Goal: Information Seeking & Learning: Learn about a topic

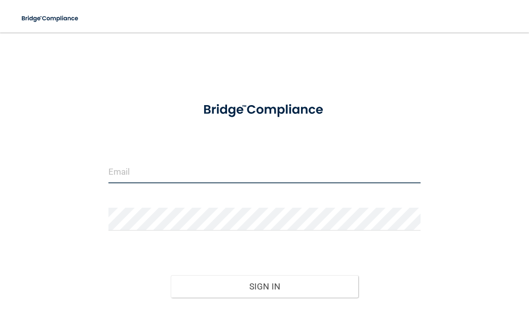
click at [203, 182] on input "email" at bounding box center [265, 171] width 313 height 23
type input "[EMAIL_ADDRESS][DOMAIN_NAME]"
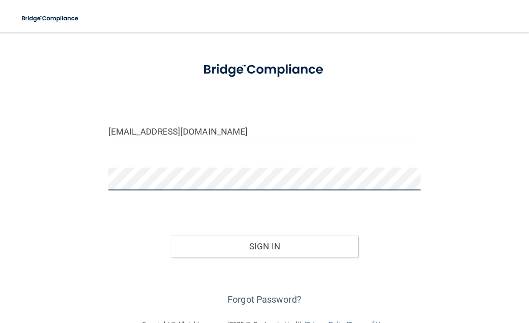
scroll to position [65, 0]
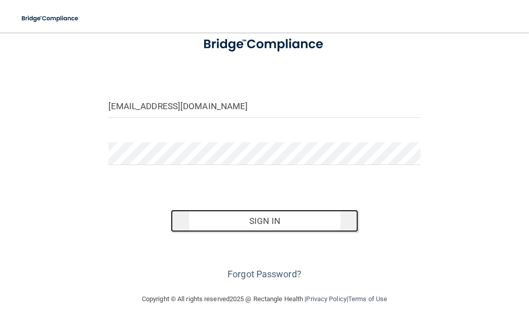
click at [275, 220] on button "Sign In" at bounding box center [265, 220] width 188 height 22
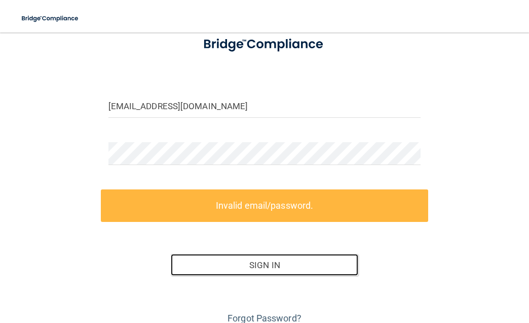
scroll to position [110, 0]
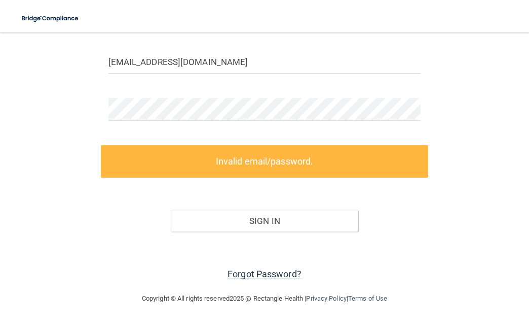
click at [270, 273] on link "Forgot Password?" at bounding box center [265, 273] width 74 height 11
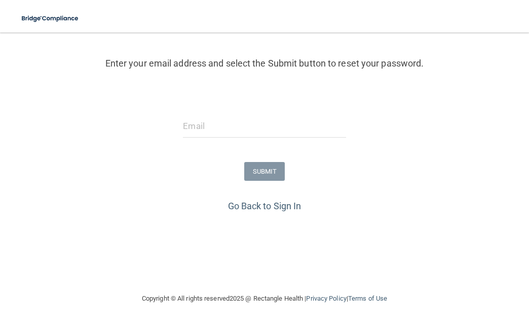
scroll to position [108, 0]
click at [222, 125] on input "email" at bounding box center [264, 126] width 163 height 23
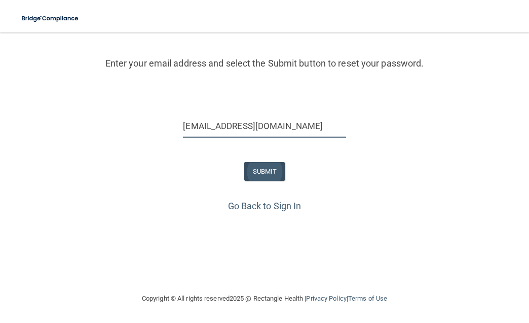
type input "[EMAIL_ADDRESS][DOMAIN_NAME]"
click at [264, 162] on button "SUBMIT" at bounding box center [264, 171] width 41 height 19
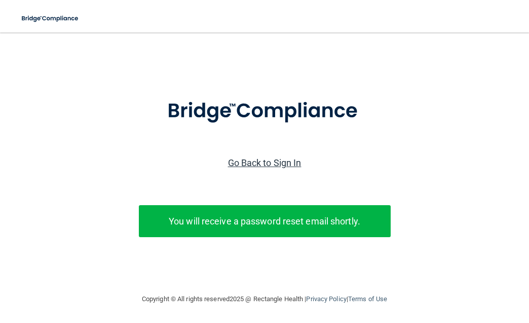
click at [294, 157] on link "Go Back to Sign In" at bounding box center [265, 162] width 74 height 11
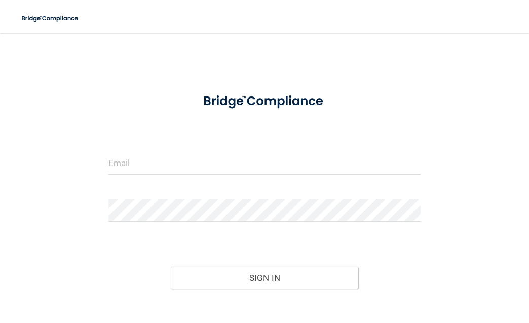
scroll to position [65, 0]
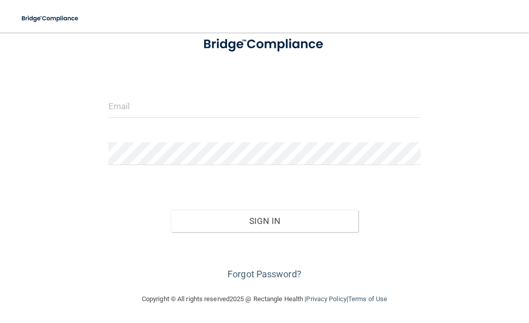
click at [250, 118] on div at bounding box center [265, 110] width 328 height 30
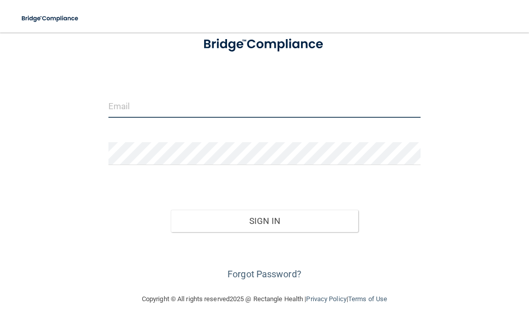
click at [245, 104] on input "email" at bounding box center [265, 106] width 313 height 23
type input "[EMAIL_ADDRESS][DOMAIN_NAME]"
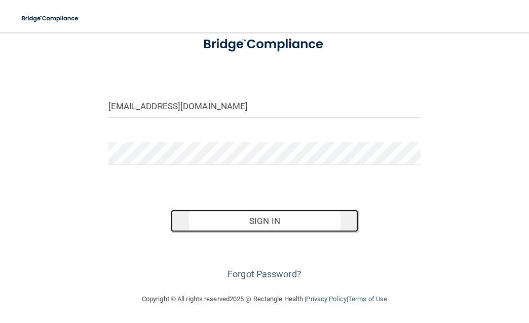
click at [242, 222] on button "Sign In" at bounding box center [265, 220] width 188 height 22
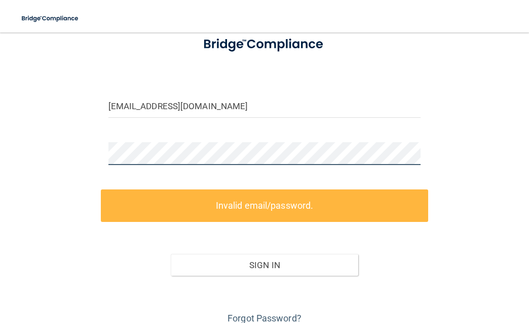
click at [63, 149] on div "[EMAIL_ADDRESS][DOMAIN_NAME] Invalid email/password. You don't have permission …" at bounding box center [264, 151] width 489 height 349
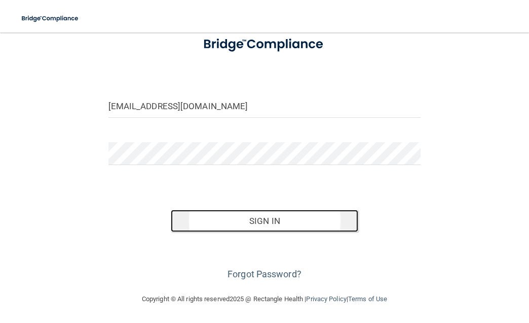
click at [222, 214] on button "Sign In" at bounding box center [265, 220] width 188 height 22
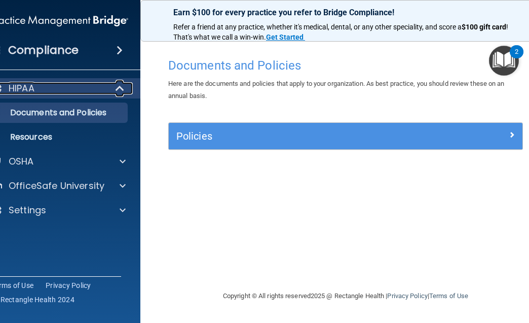
click at [62, 89] on div "HIPAA" at bounding box center [45, 88] width 125 height 12
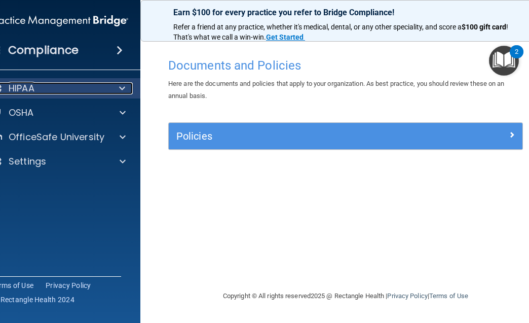
click at [62, 89] on div "HIPAA" at bounding box center [45, 88] width 125 height 12
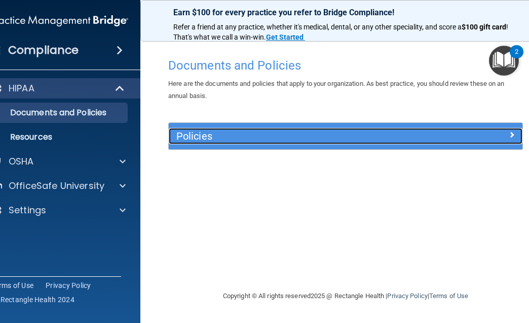
click at [284, 136] on h5 "Policies" at bounding box center [301, 135] width 251 height 11
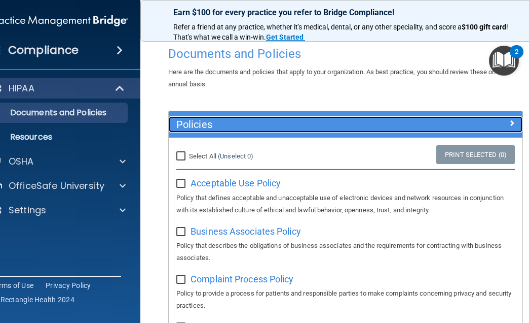
scroll to position [13, 0]
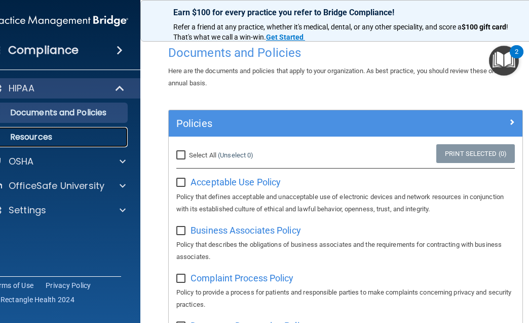
click at [75, 137] on p "Resources" at bounding box center [54, 137] width 138 height 10
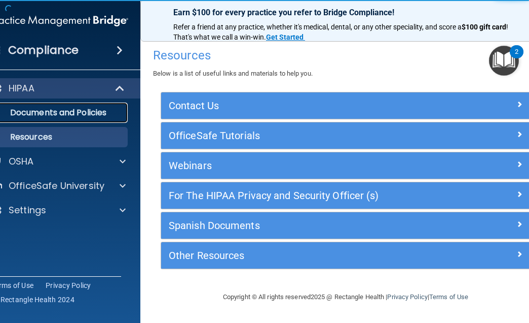
click at [73, 111] on p "Documents and Policies" at bounding box center [54, 113] width 138 height 10
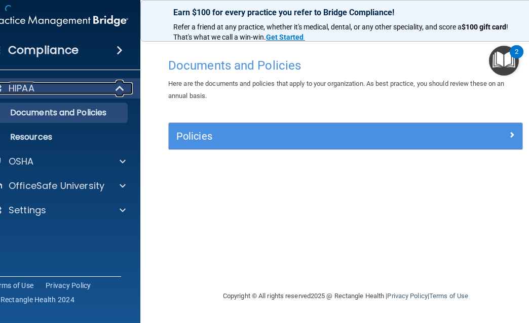
click at [72, 85] on div "HIPAA" at bounding box center [45, 88] width 125 height 12
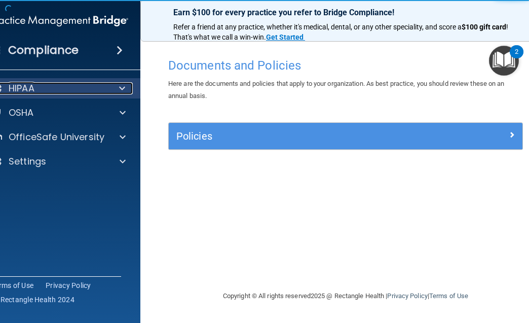
click at [72, 85] on div "HIPAA" at bounding box center [45, 88] width 125 height 12
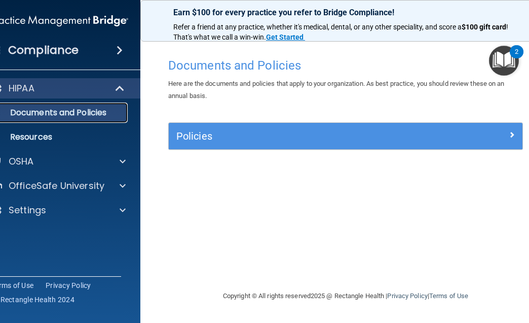
click at [70, 116] on p "Documents and Policies" at bounding box center [54, 113] width 138 height 10
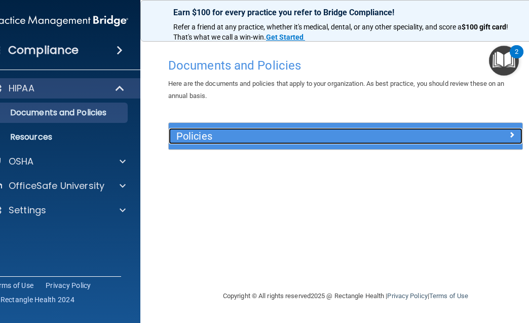
click at [319, 141] on h5 "Policies" at bounding box center [301, 135] width 251 height 11
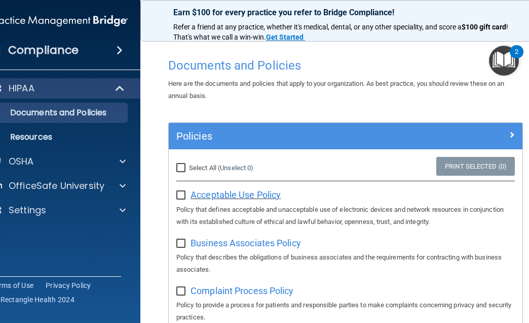
click at [257, 194] on span "Acceptable Use Policy" at bounding box center [236, 194] width 90 height 11
click at [184, 168] on input "Select All (Unselect 0) Unselect All" at bounding box center [182, 168] width 12 height 8
checkbox input "true"
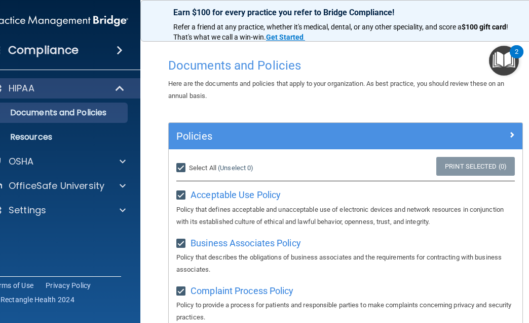
checkbox input "true"
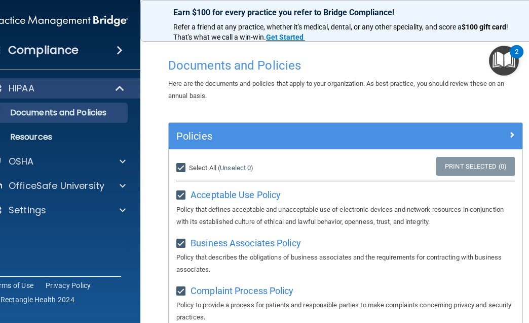
checkbox input "true"
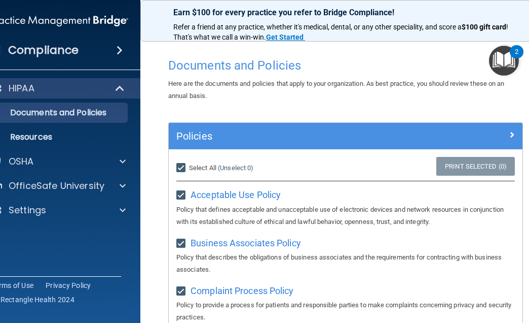
checkbox input "true"
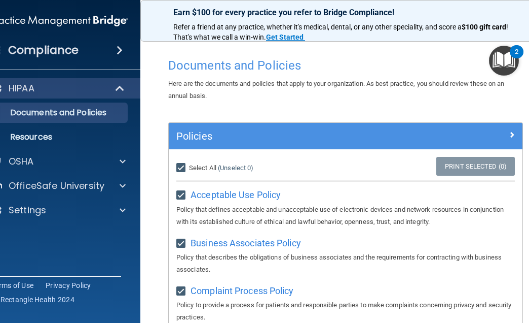
checkbox input "true"
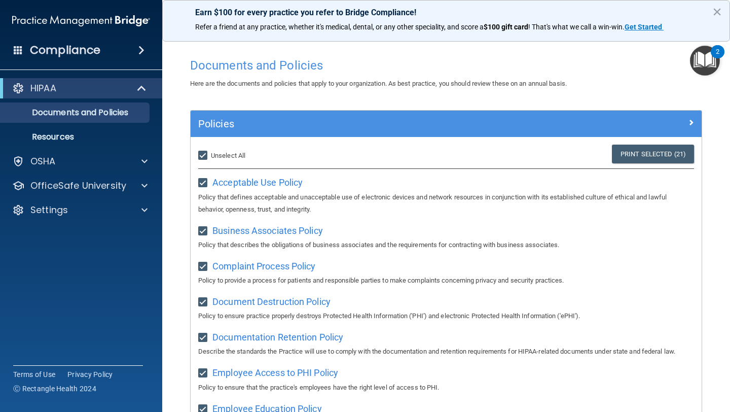
click at [529, 57] on img "Open Resource Center, 2 new notifications" at bounding box center [705, 61] width 30 height 30
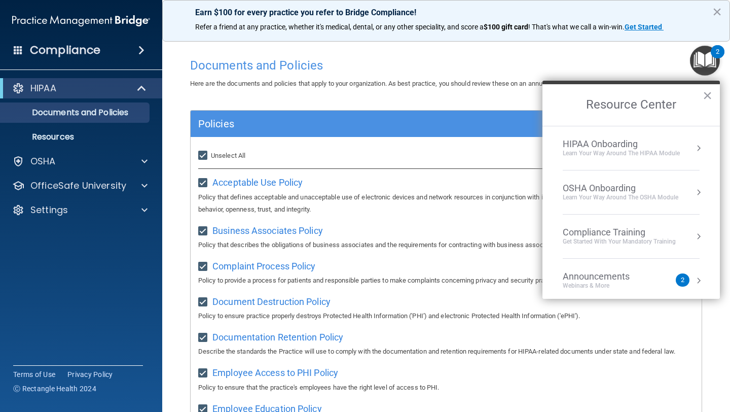
click at [529, 235] on div "Compliance Training" at bounding box center [619, 232] width 113 height 11
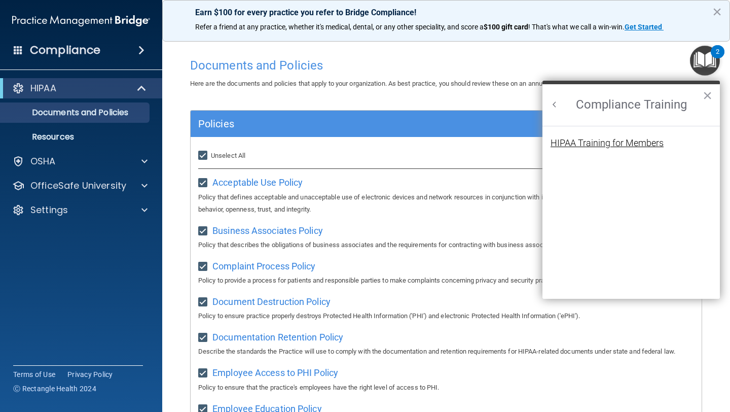
click at [529, 144] on div "HIPAA Training for Members" at bounding box center [607, 142] width 113 height 9
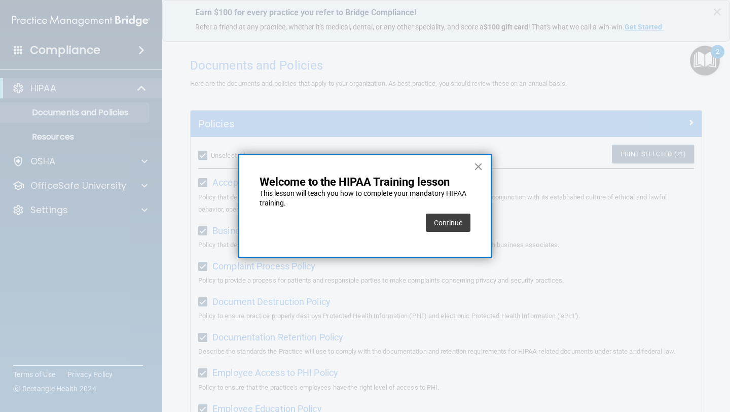
click at [478, 169] on button "×" at bounding box center [479, 166] width 10 height 16
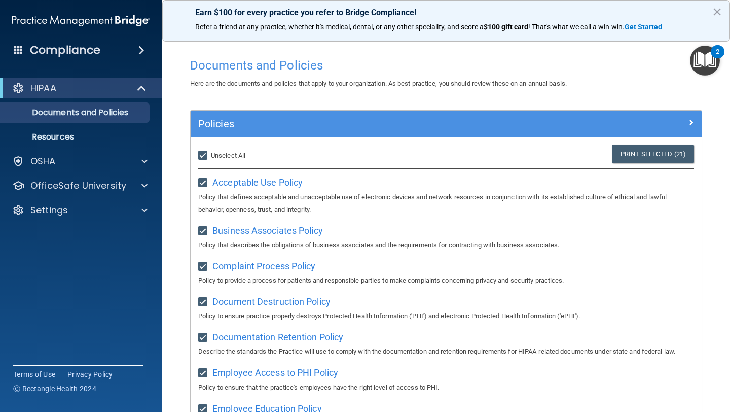
click at [529, 63] on img "Open Resource Center, 2 new notifications" at bounding box center [705, 61] width 30 height 30
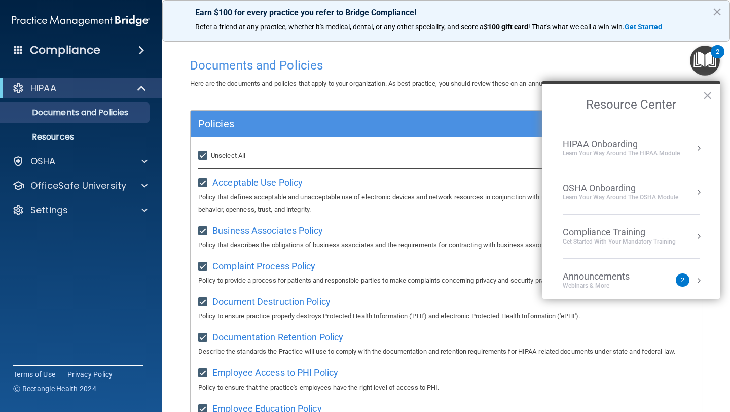
click at [529, 147] on div "HIPAA Onboarding" at bounding box center [621, 143] width 117 height 11
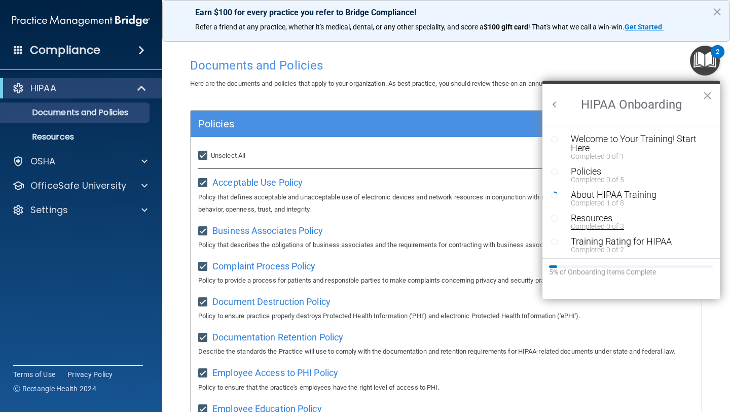
scroll to position [2, 0]
click at [529, 143] on div "Welcome to Your Training! Start Here" at bounding box center [639, 141] width 136 height 18
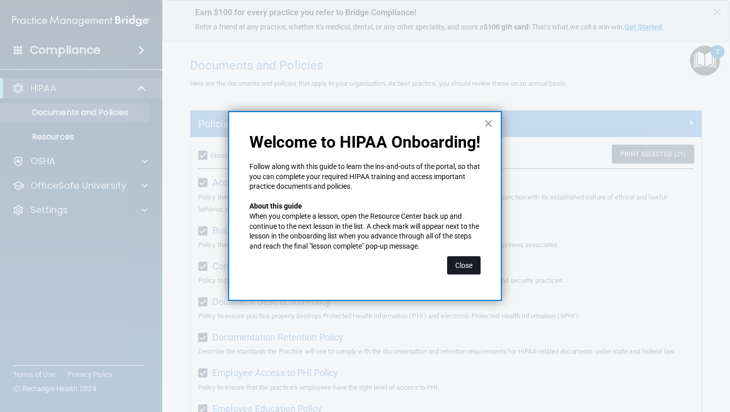
click at [464, 268] on button "Close" at bounding box center [463, 265] width 33 height 18
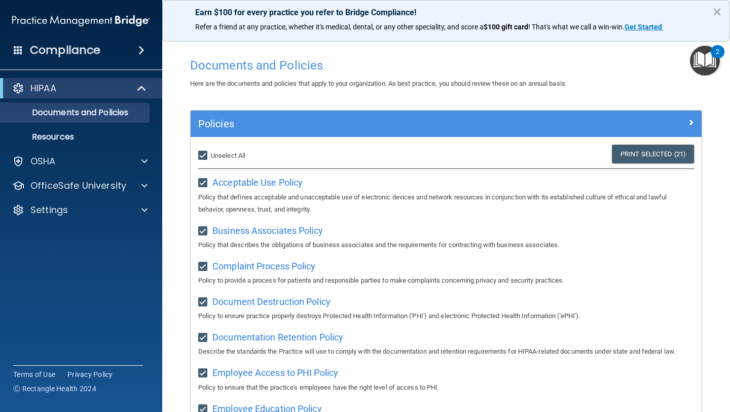
click at [529, 61] on img "Open Resource Center, 2 new notifications" at bounding box center [705, 61] width 30 height 30
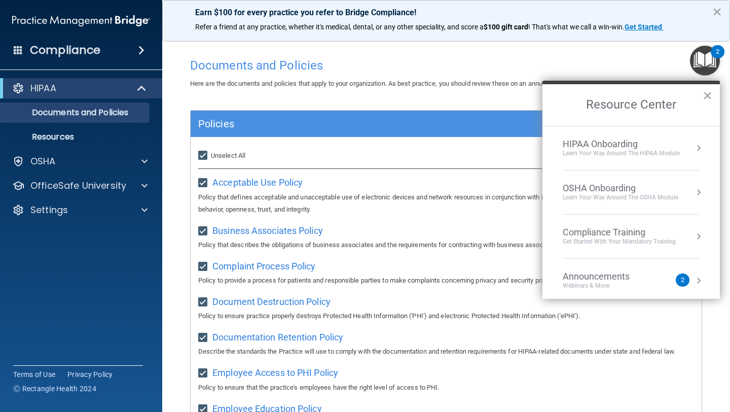
click at [529, 132] on li "HIPAA Onboarding Learn Your Way around the HIPAA module" at bounding box center [631, 148] width 137 height 44
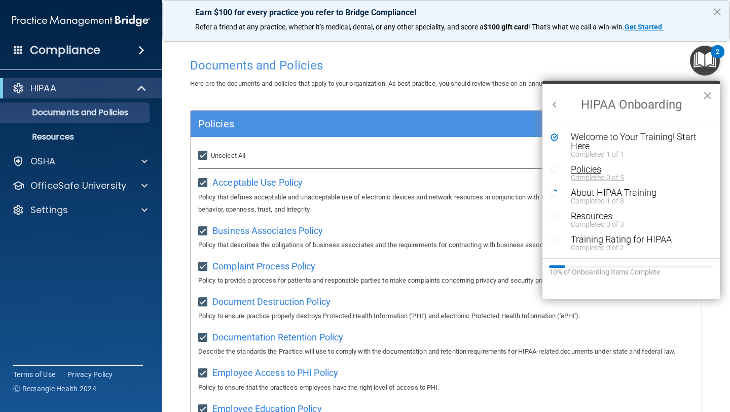
click at [529, 171] on div "Policies" at bounding box center [639, 169] width 136 height 9
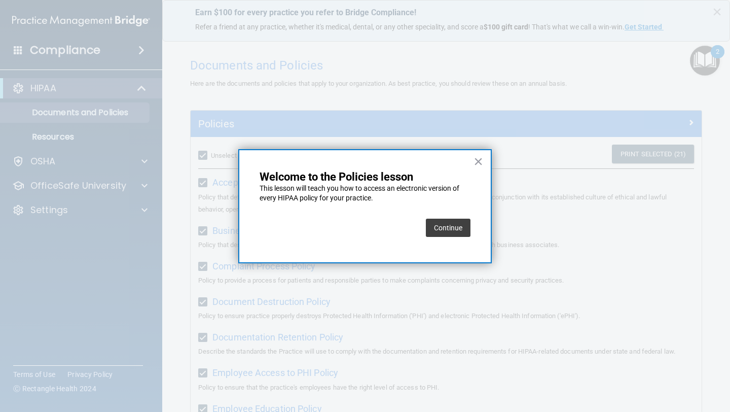
click at [450, 226] on button "Continue" at bounding box center [448, 228] width 45 height 18
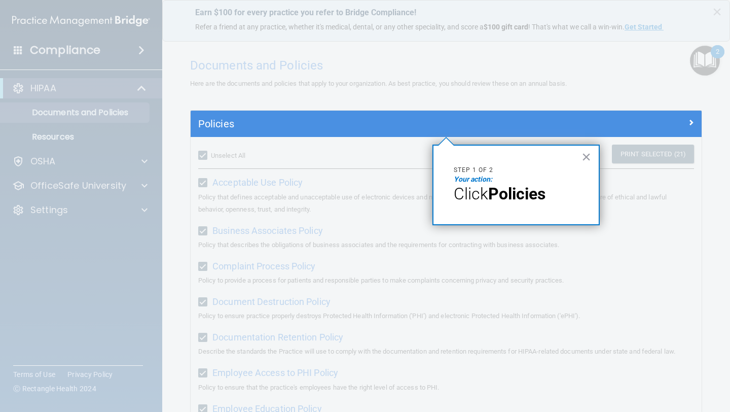
click at [468, 185] on span "Click" at bounding box center [471, 193] width 34 height 19
click at [525, 186] on strong "Policies" at bounding box center [516, 193] width 57 height 19
click at [478, 176] on em "Your action:" at bounding box center [473, 179] width 39 height 8
click at [529, 155] on button "×" at bounding box center [587, 157] width 10 height 16
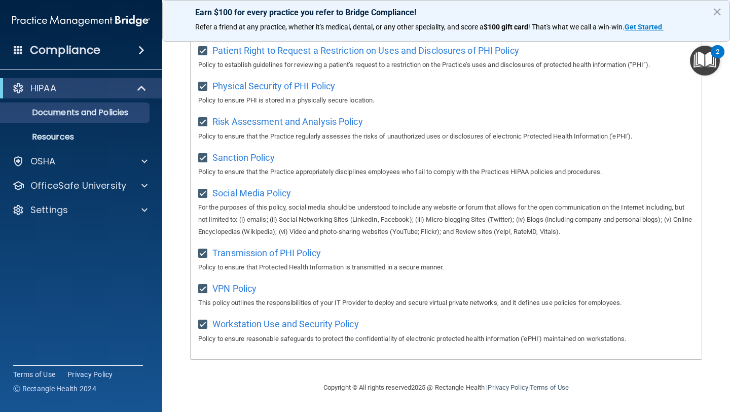
scroll to position [0, 0]
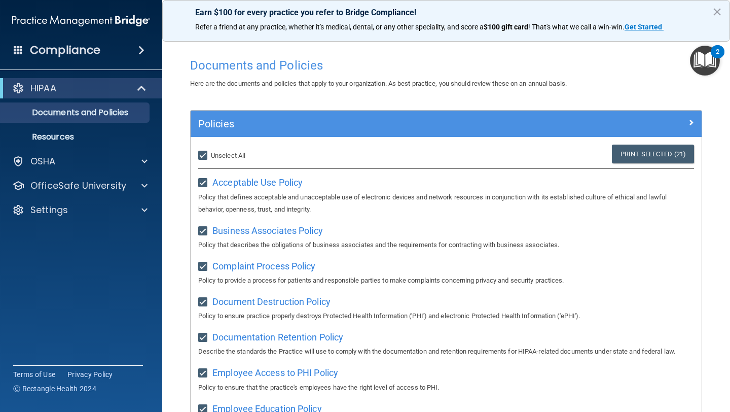
click at [529, 68] on img "Open Resource Center, 2 new notifications" at bounding box center [705, 61] width 30 height 30
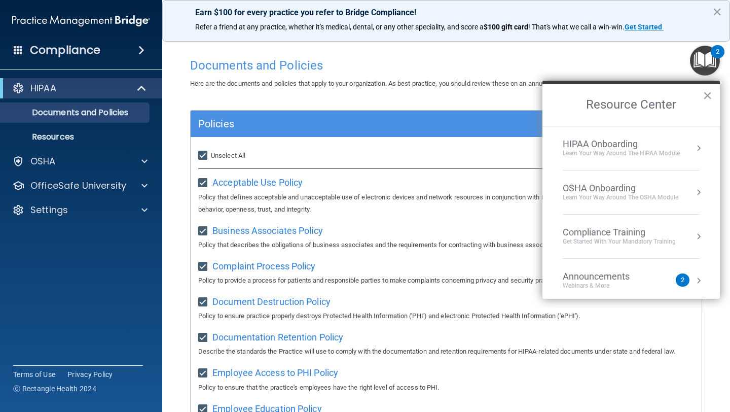
click at [529, 157] on div "Learn Your Way around the HIPAA module" at bounding box center [621, 153] width 117 height 9
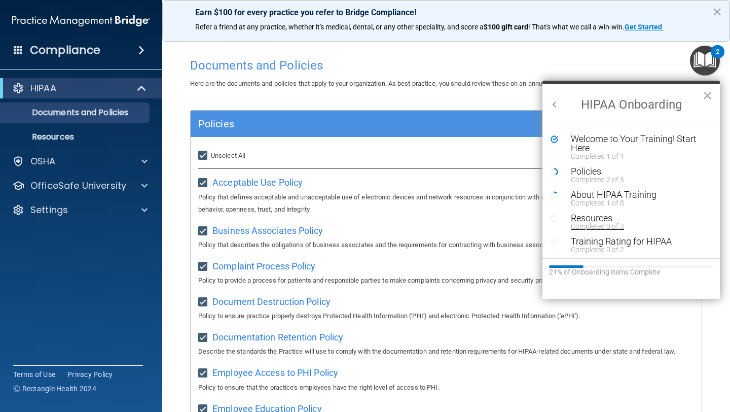
scroll to position [2, 0]
click at [529, 193] on div "About HIPAA Training" at bounding box center [639, 192] width 136 height 9
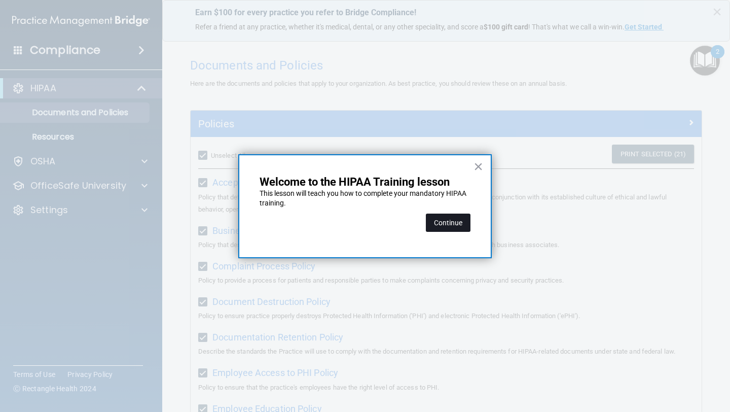
click at [453, 222] on button "Continue" at bounding box center [448, 223] width 45 height 18
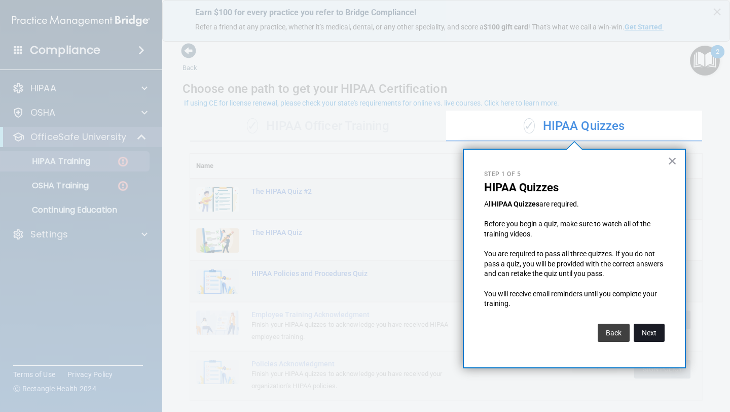
click at [529, 322] on button "Next" at bounding box center [649, 333] width 31 height 18
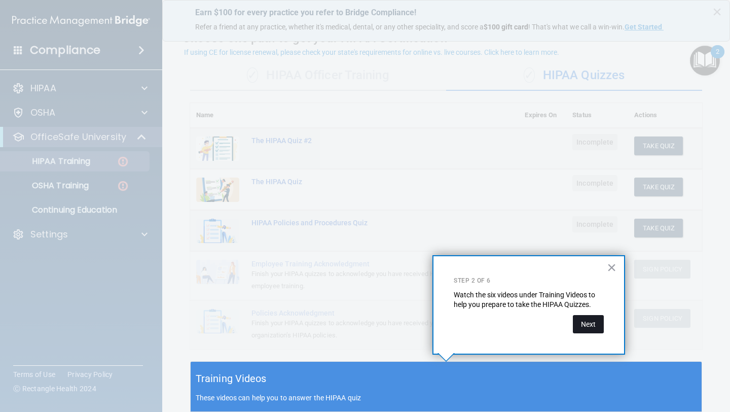
click at [529, 322] on button "Next" at bounding box center [588, 324] width 31 height 18
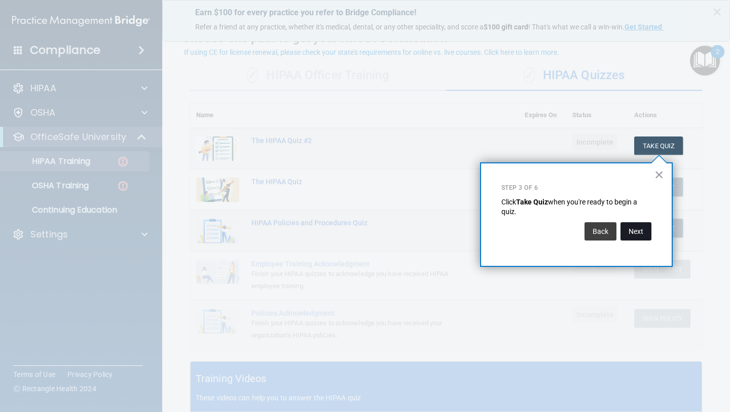
click at [529, 233] on button "Next" at bounding box center [636, 231] width 31 height 18
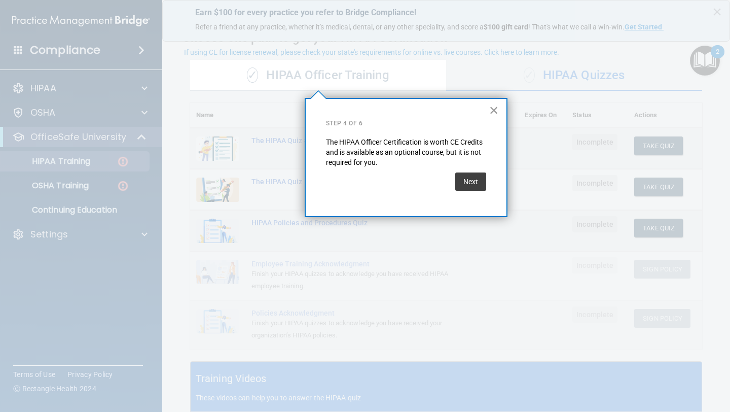
click at [494, 108] on button "×" at bounding box center [494, 110] width 10 height 16
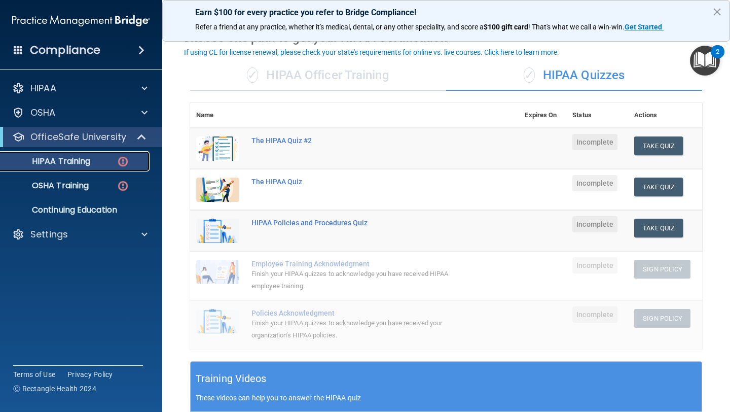
click at [97, 158] on div "HIPAA Training" at bounding box center [76, 161] width 138 height 10
click at [79, 163] on p "HIPAA Training" at bounding box center [49, 161] width 84 height 10
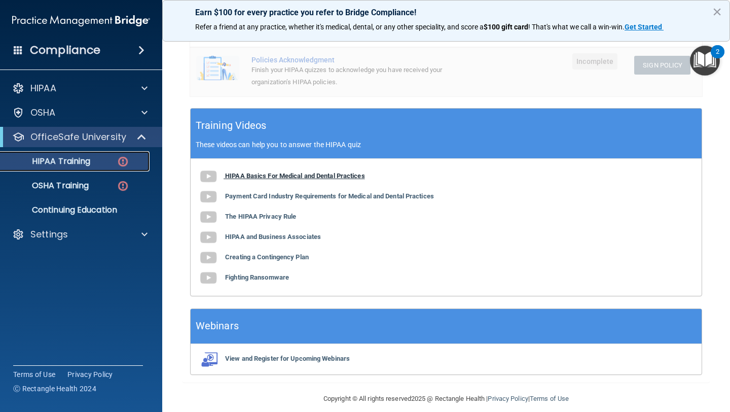
scroll to position [315, 0]
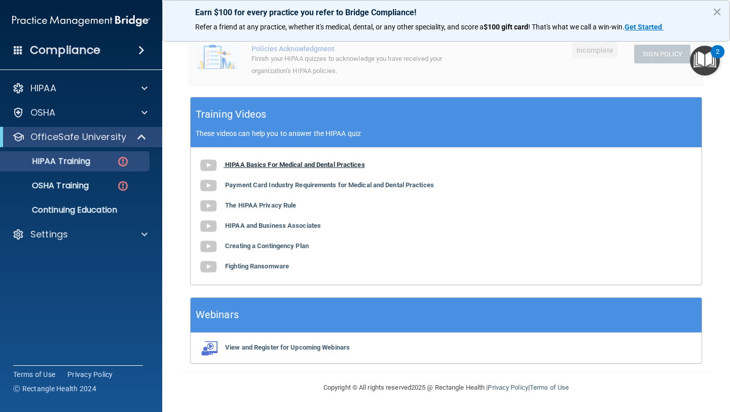
click at [298, 165] on b "HIPAA Basics For Medical and Dental Practices" at bounding box center [295, 165] width 140 height 8
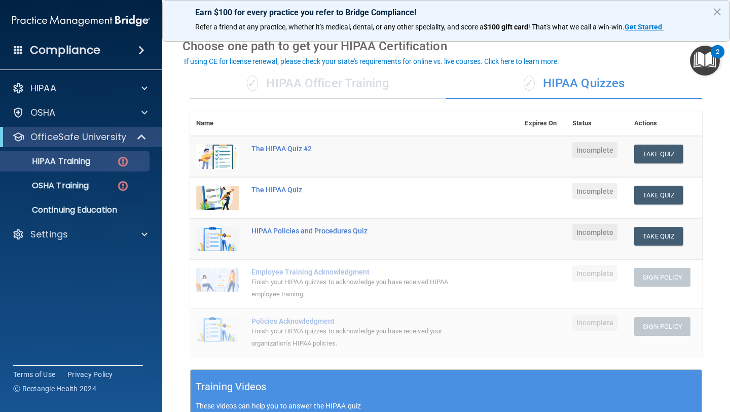
scroll to position [30, 0]
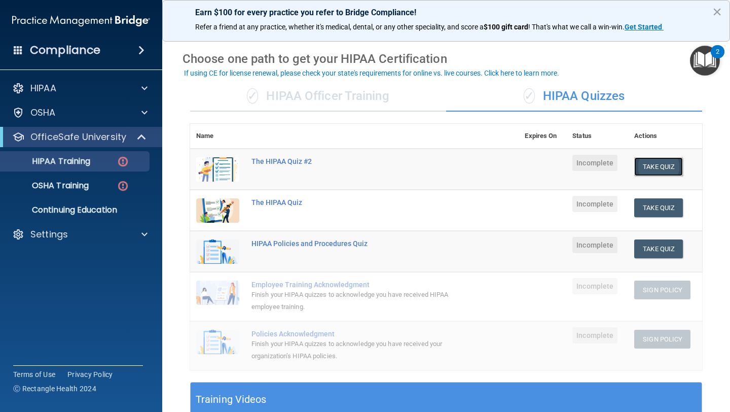
click at [529, 162] on button "Take Quiz" at bounding box center [658, 166] width 49 height 19
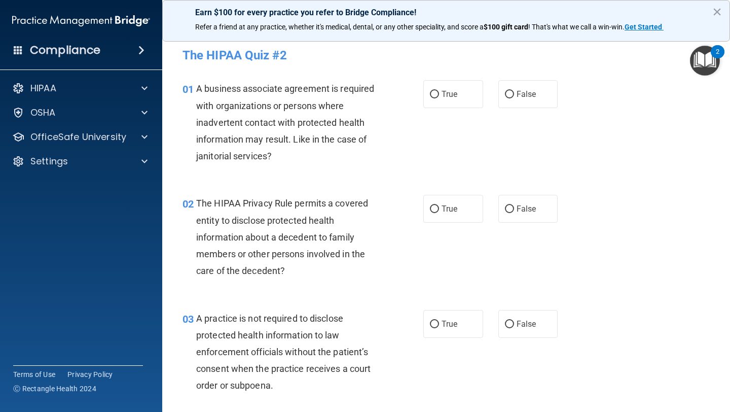
scroll to position [4, 0]
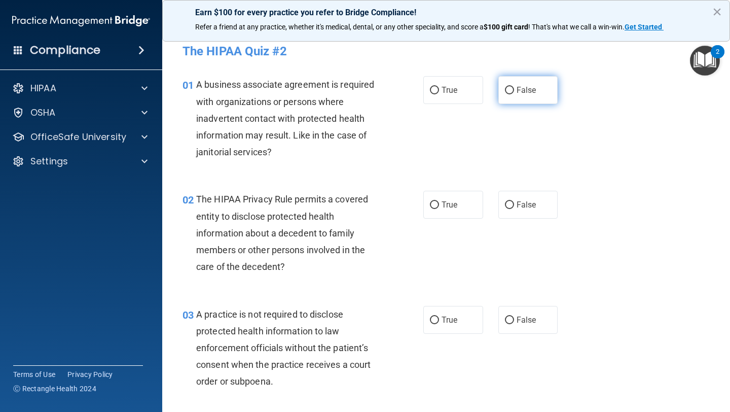
click at [515, 94] on label "False" at bounding box center [529, 90] width 60 height 28
click at [514, 94] on input "False" at bounding box center [509, 91] width 9 height 8
radio input "true"
click at [446, 202] on span "True" at bounding box center [450, 205] width 16 height 10
click at [439, 202] on input "True" at bounding box center [434, 205] width 9 height 8
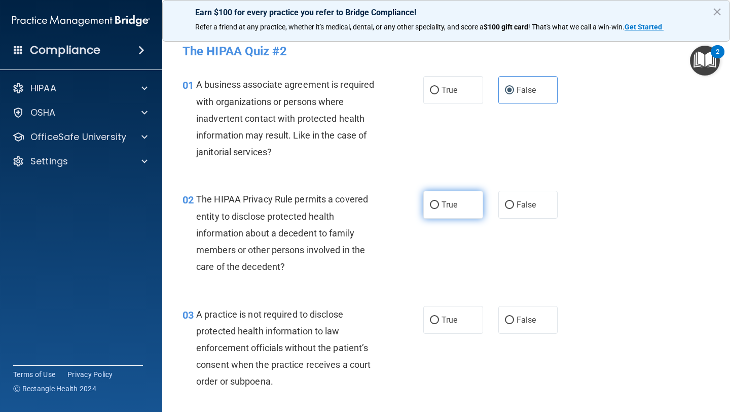
radio input "true"
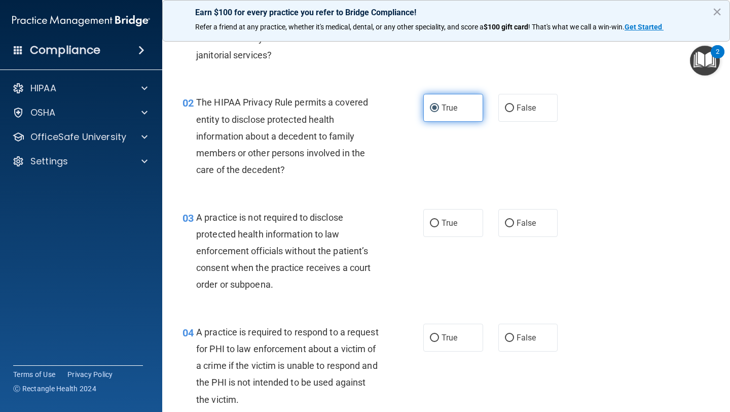
scroll to position [119, 0]
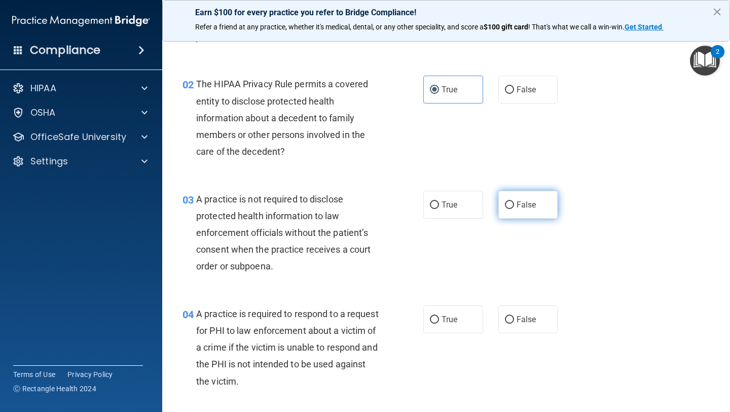
click at [529, 212] on label "False" at bounding box center [529, 205] width 60 height 28
click at [514, 209] on input "False" at bounding box center [509, 205] width 9 height 8
radio input "true"
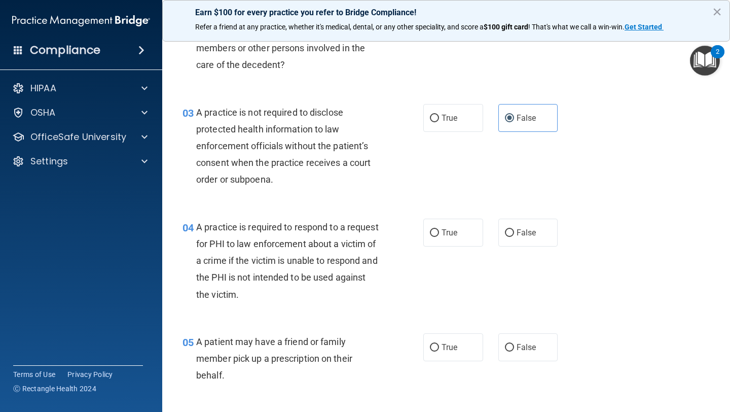
scroll to position [205, 0]
click at [437, 232] on input "True" at bounding box center [434, 234] width 9 height 8
radio input "true"
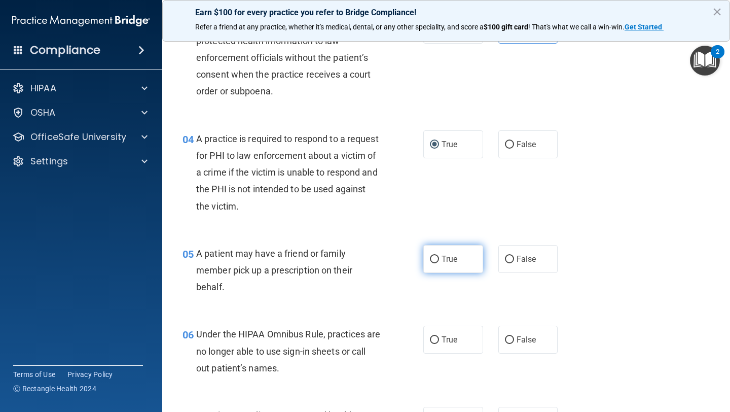
click at [437, 256] on input "True" at bounding box center [434, 260] width 9 height 8
radio input "true"
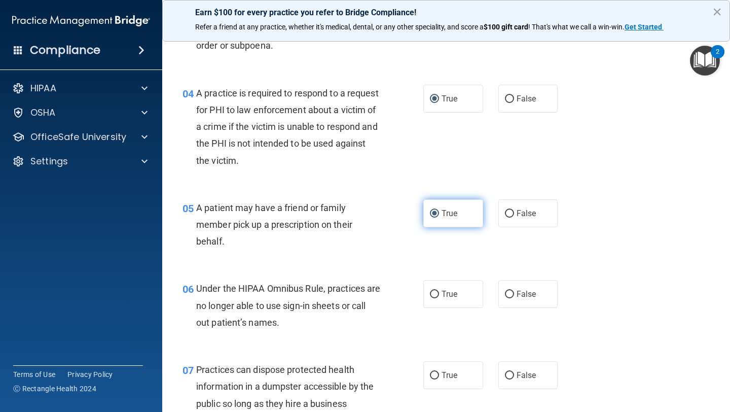
scroll to position [343, 0]
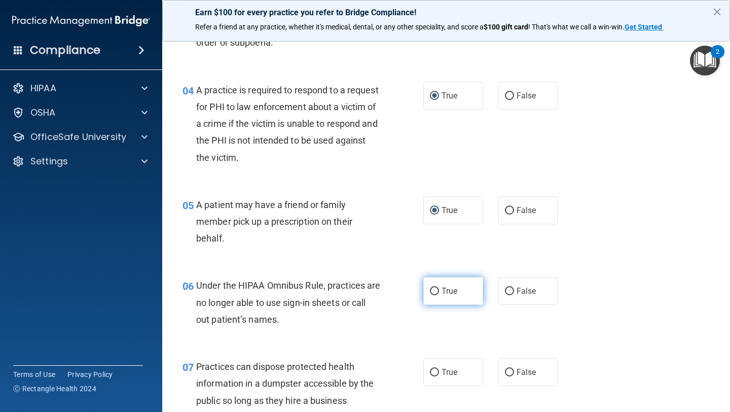
click at [450, 285] on label "True" at bounding box center [453, 291] width 60 height 28
click at [439, 288] on input "True" at bounding box center [434, 292] width 9 height 8
radio input "true"
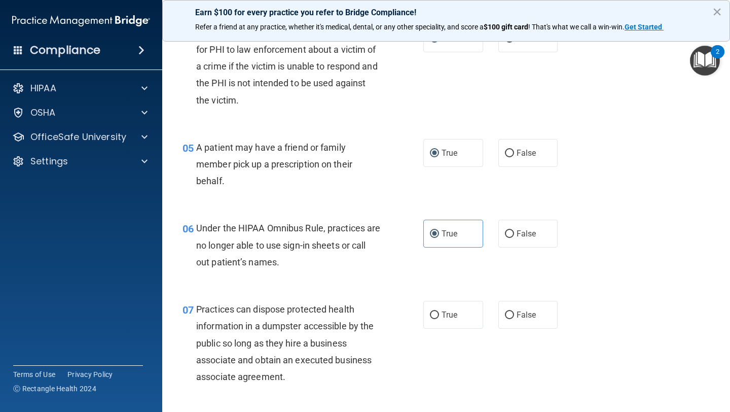
scroll to position [401, 0]
click at [523, 240] on label "False" at bounding box center [529, 233] width 60 height 28
click at [514, 237] on input "False" at bounding box center [509, 234] width 9 height 8
radio input "true"
radio input "false"
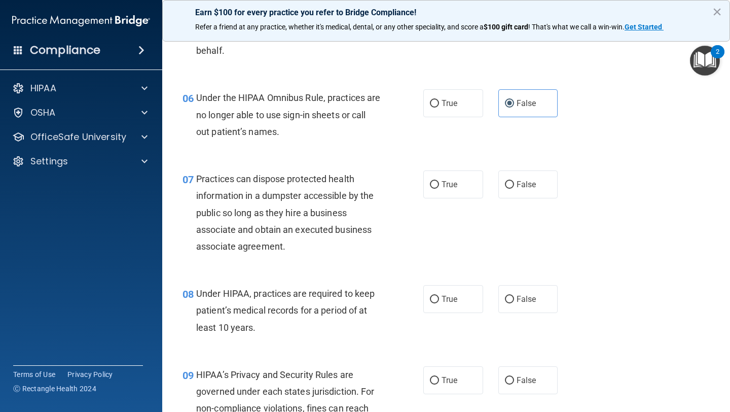
scroll to position [531, 0]
click at [509, 181] on input "False" at bounding box center [509, 185] width 9 height 8
radio input "true"
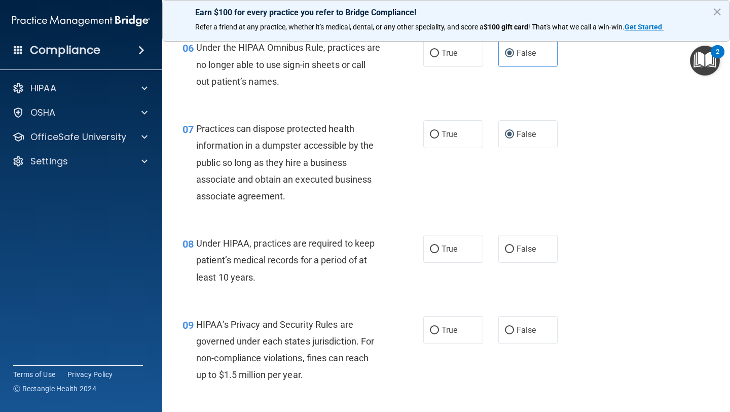
scroll to position [581, 0]
click at [512, 251] on input "False" at bounding box center [509, 249] width 9 height 8
radio input "true"
click at [505, 322] on label "False" at bounding box center [529, 329] width 60 height 28
click at [505, 322] on input "False" at bounding box center [509, 330] width 9 height 8
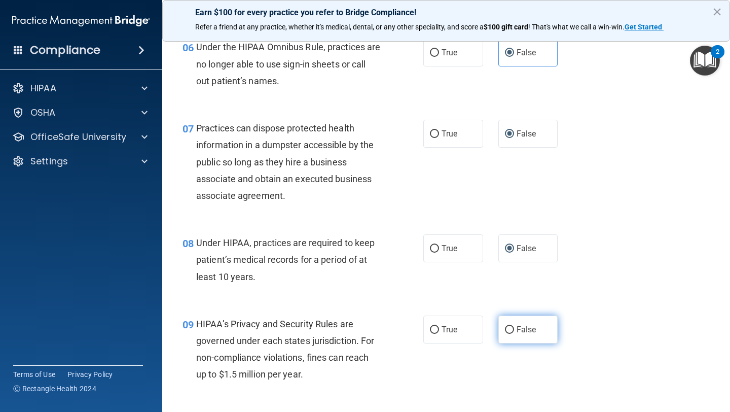
radio input "true"
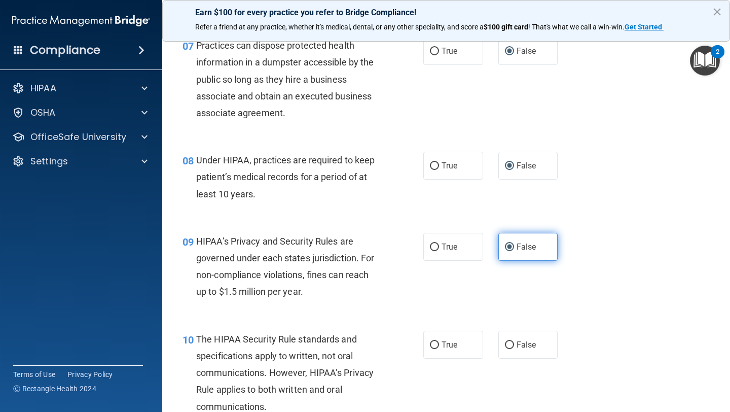
scroll to position [713, 0]
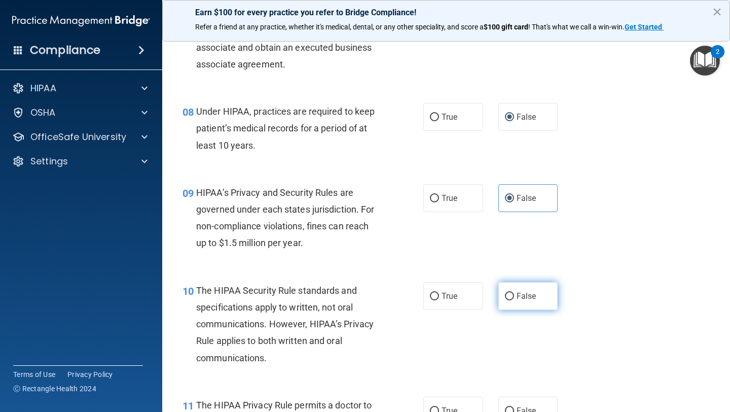
click at [506, 287] on label "False" at bounding box center [529, 296] width 60 height 28
click at [506, 293] on input "False" at bounding box center [509, 297] width 9 height 8
radio input "true"
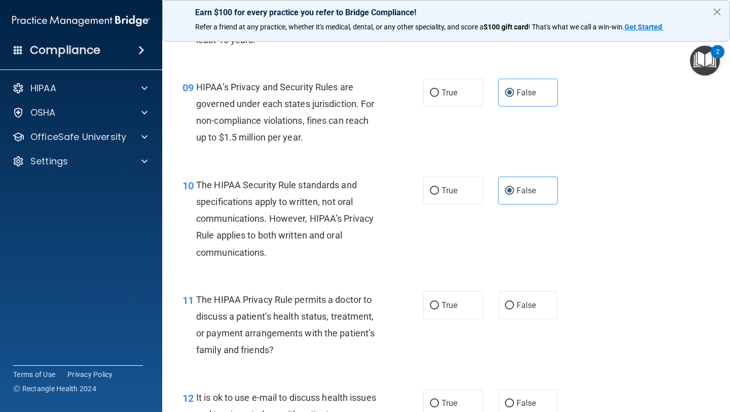
scroll to position [819, 0]
click at [430, 187] on input "True" at bounding box center [434, 191] width 9 height 8
radio input "true"
radio input "false"
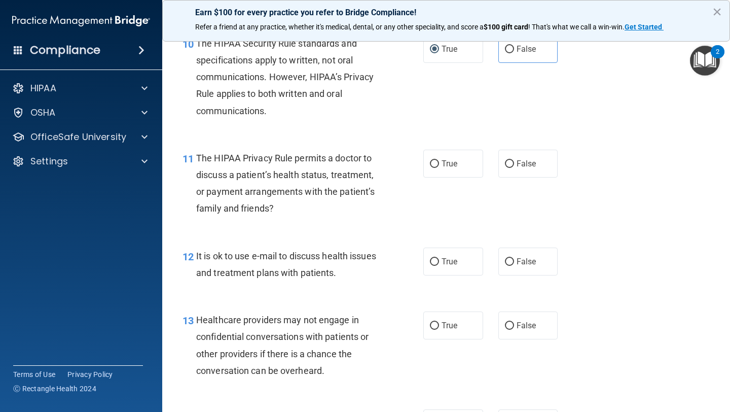
scroll to position [956, 0]
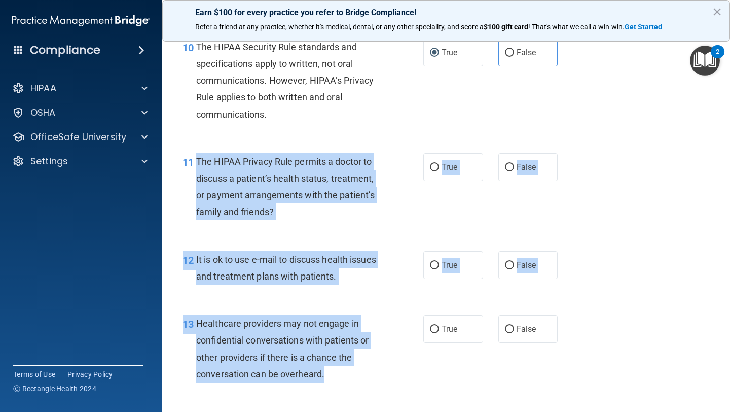
drag, startPoint x: 197, startPoint y: 158, endPoint x: 348, endPoint y: 380, distance: 268.9
copy div "The HIPAA Privacy Rule permits a doctor to discuss a patient’s health status, t…"
click at [351, 211] on div "The HIPAA Privacy Rule permits a doctor to discuss a patient’s health status, t…" at bounding box center [292, 186] width 192 height 67
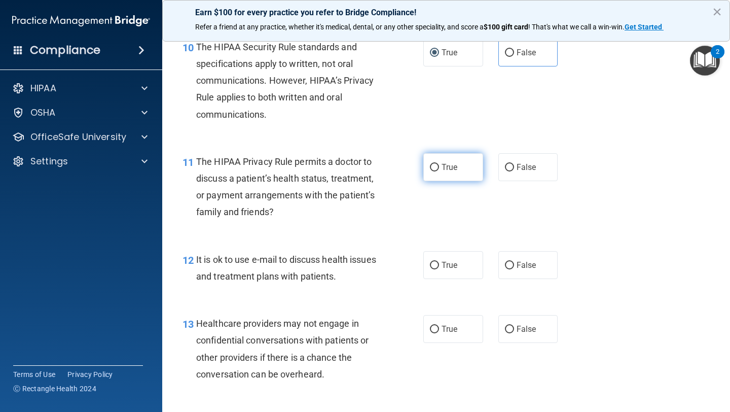
click at [442, 170] on span "True" at bounding box center [450, 167] width 16 height 10
click at [439, 170] on input "True" at bounding box center [434, 168] width 9 height 8
radio input "true"
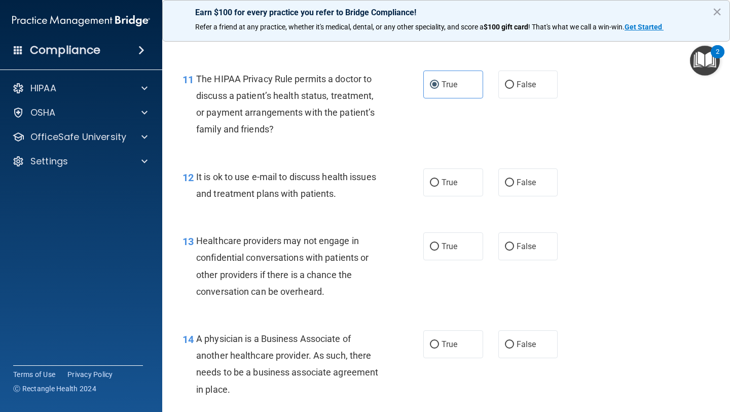
scroll to position [1041, 0]
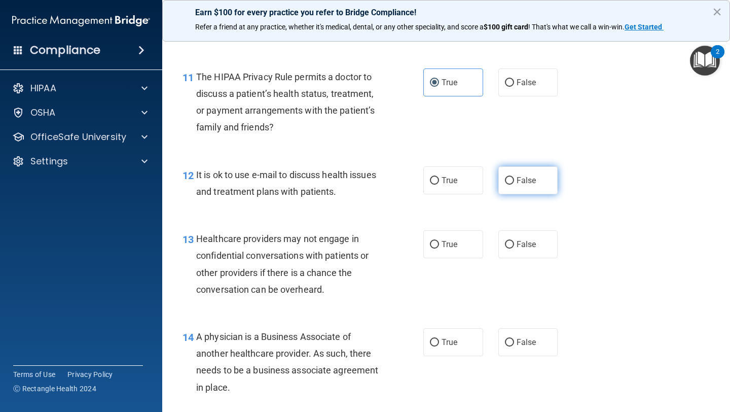
click at [504, 188] on label "False" at bounding box center [529, 180] width 60 height 28
click at [505, 185] on input "False" at bounding box center [509, 181] width 9 height 8
radio input "true"
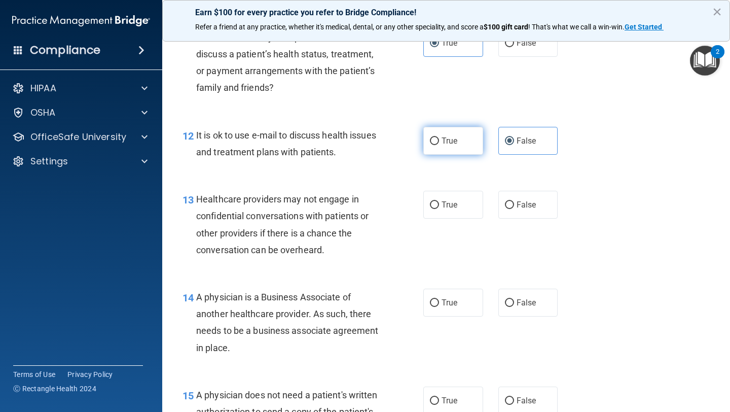
scroll to position [1087, 0]
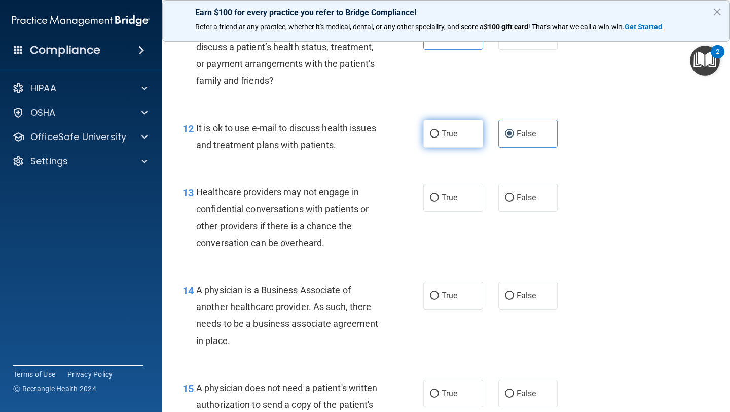
click at [441, 144] on label "True" at bounding box center [453, 134] width 60 height 28
click at [439, 138] on input "True" at bounding box center [434, 134] width 9 height 8
radio input "true"
radio input "false"
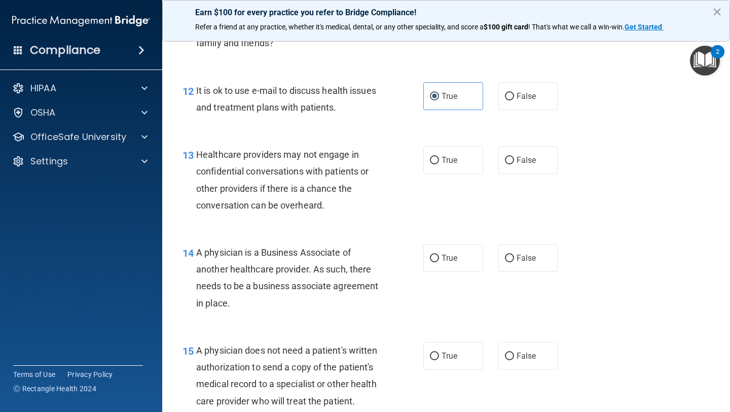
scroll to position [1126, 0]
click at [524, 172] on label "False" at bounding box center [529, 159] width 60 height 28
click at [514, 163] on input "False" at bounding box center [509, 160] width 9 height 8
radio input "true"
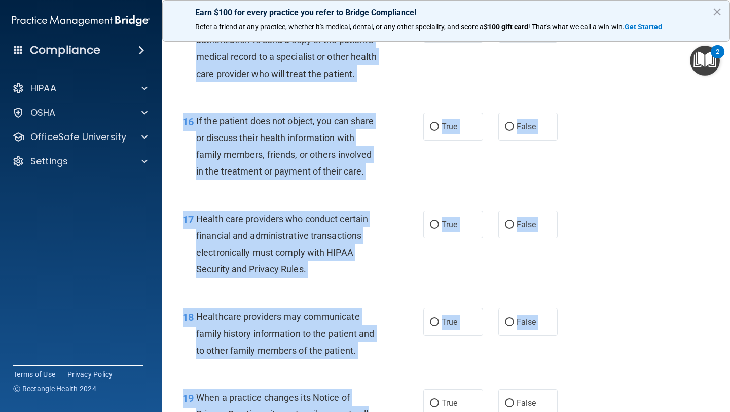
scroll to position [1465, 0]
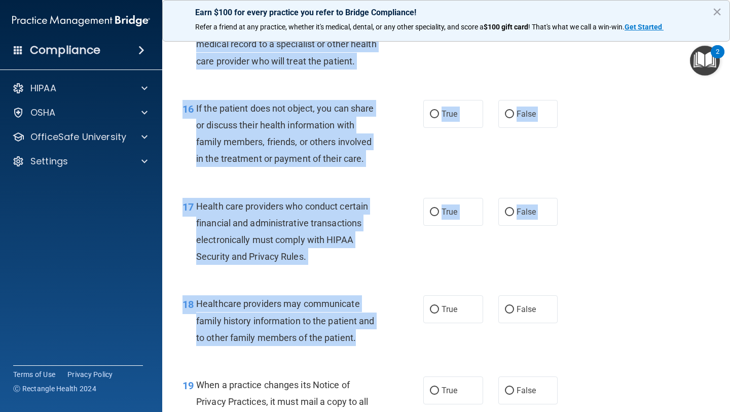
drag, startPoint x: 198, startPoint y: 211, endPoint x: 379, endPoint y: 336, distance: 220.2
copy div "A physician is a Business Associate of another healthcare provider. As such, th…"
click at [240, 182] on div "16 If the patient does not object, you can share or discuss their health inform…" at bounding box center [446, 136] width 543 height 98
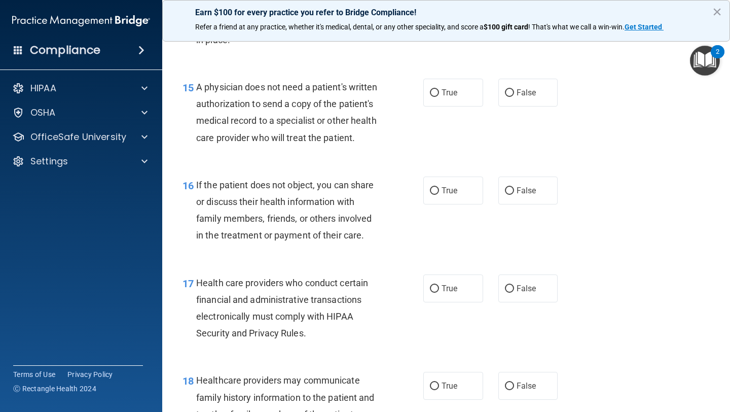
scroll to position [1388, 0]
click at [526, 89] on span "False" at bounding box center [527, 93] width 20 height 10
click at [514, 90] on input "False" at bounding box center [509, 94] width 9 height 8
radio input "true"
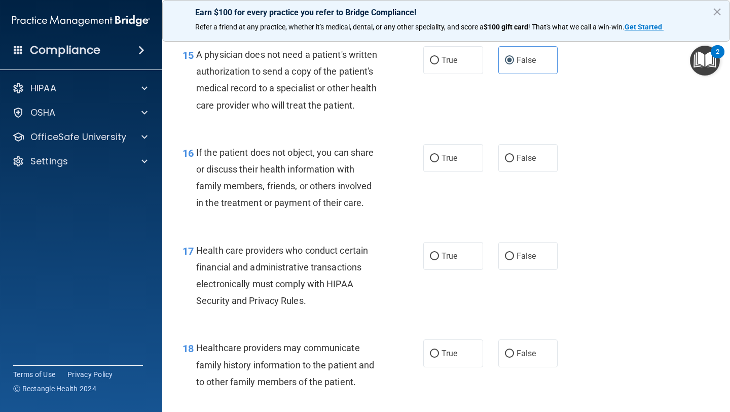
scroll to position [1423, 0]
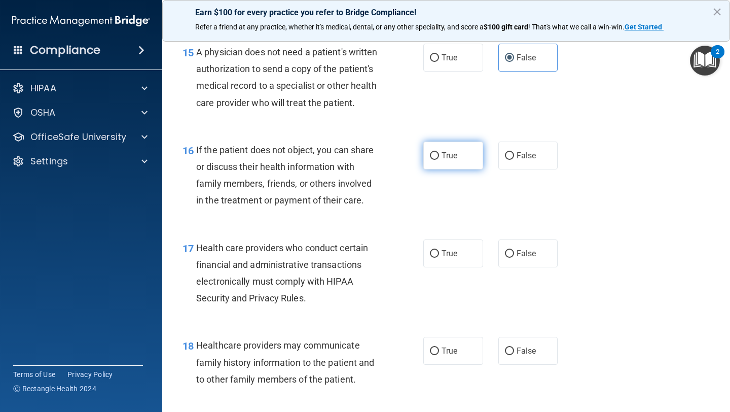
click at [434, 158] on input "True" at bounding box center [434, 156] width 9 height 8
radio input "true"
click at [437, 258] on label "True" at bounding box center [453, 253] width 60 height 28
click at [437, 258] on input "True" at bounding box center [434, 254] width 9 height 8
radio input "true"
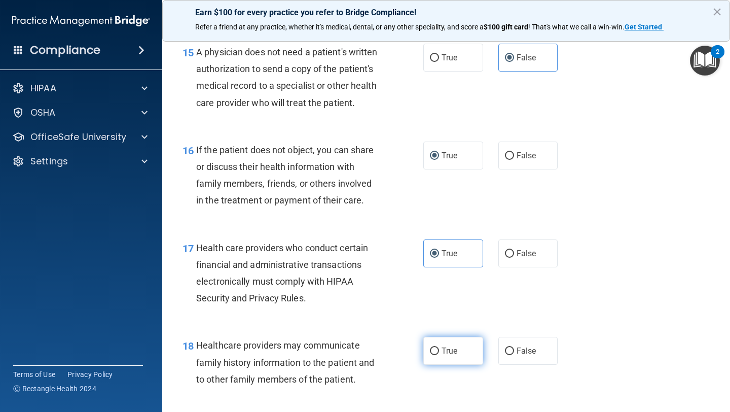
click at [440, 322] on label "True" at bounding box center [453, 351] width 60 height 28
click at [439, 322] on input "True" at bounding box center [434, 351] width 9 height 8
radio input "true"
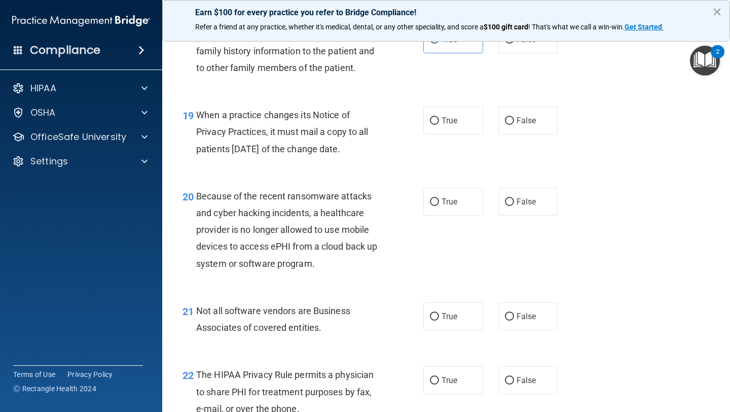
scroll to position [1734, 0]
click at [429, 125] on label "True" at bounding box center [453, 121] width 60 height 28
click at [430, 125] on input "True" at bounding box center [434, 122] width 9 height 8
radio input "true"
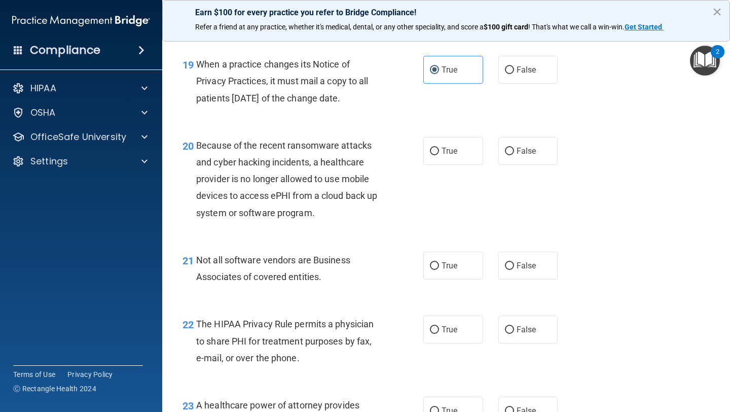
scroll to position [1784, 0]
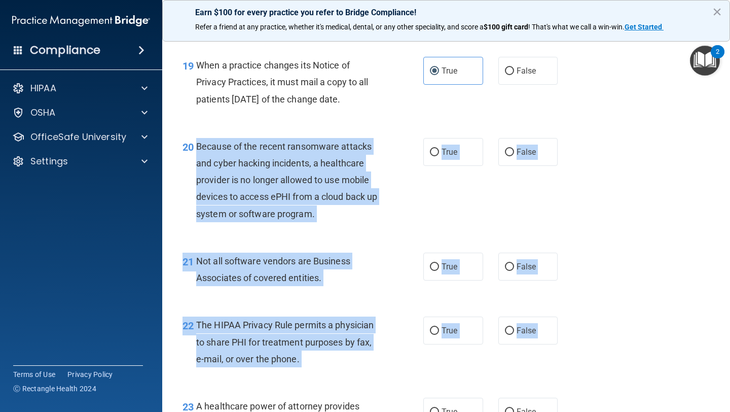
drag, startPoint x: 195, startPoint y: 145, endPoint x: 554, endPoint y: 390, distance: 434.6
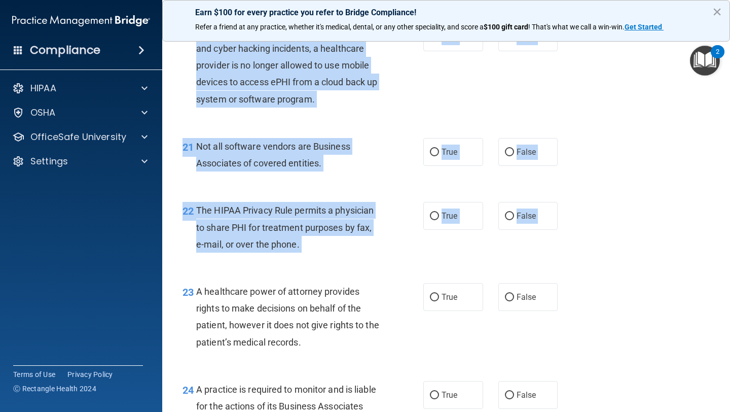
scroll to position [1833, 0]
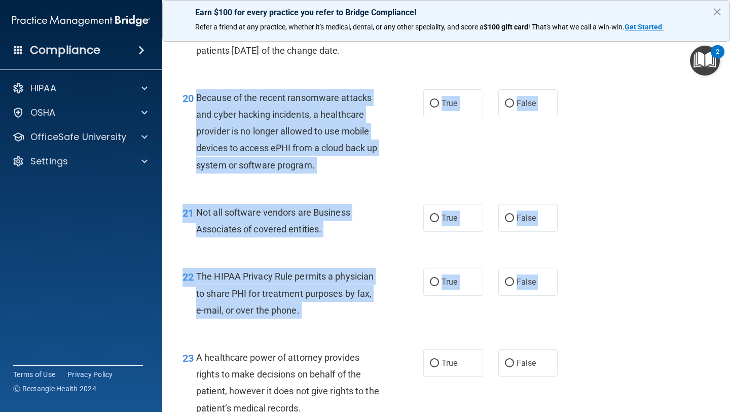
copy div "Because of the recent ransomware attacks and cyber hacking incidents, a healthc…"
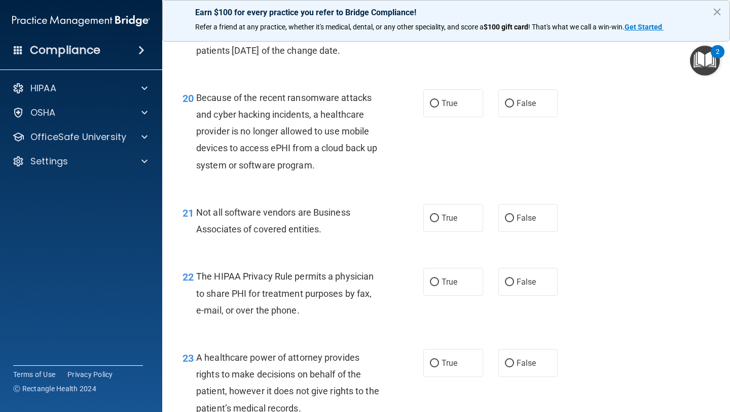
click at [449, 187] on div "20 Because of the recent ransomware attacks and cyber hacking incidents, a heal…" at bounding box center [446, 134] width 543 height 115
click at [513, 99] on label "False" at bounding box center [529, 103] width 60 height 28
click at [513, 100] on input "False" at bounding box center [509, 104] width 9 height 8
radio input "true"
click at [442, 221] on span "True" at bounding box center [450, 218] width 16 height 10
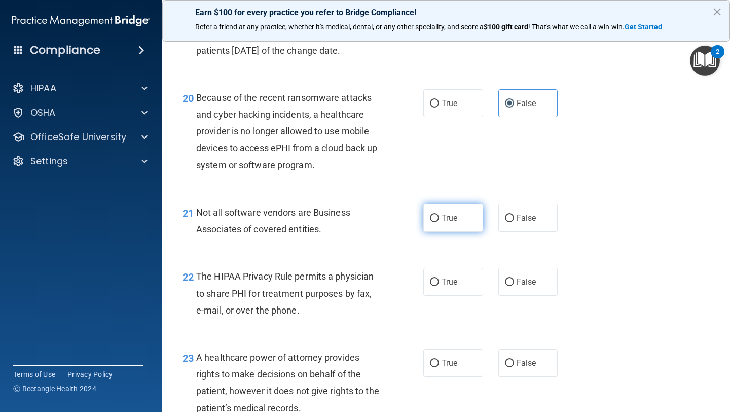
click at [439, 221] on input "True" at bounding box center [434, 219] width 9 height 8
radio input "true"
click at [439, 281] on label "True" at bounding box center [453, 282] width 60 height 28
click at [439, 281] on input "True" at bounding box center [434, 282] width 9 height 8
radio input "true"
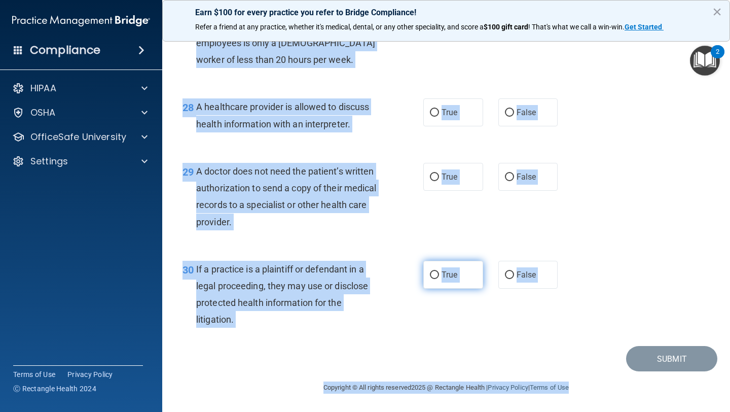
scroll to position [2522, 0]
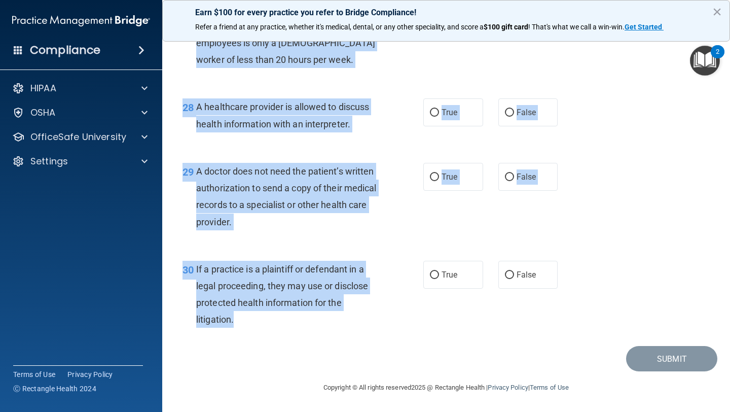
drag, startPoint x: 196, startPoint y: 188, endPoint x: 411, endPoint y: 330, distance: 257.7
copy div "L ipsumdolor sitam co adipisci elitsedd eiusmo te inci utlaboree do magnaa en a…"
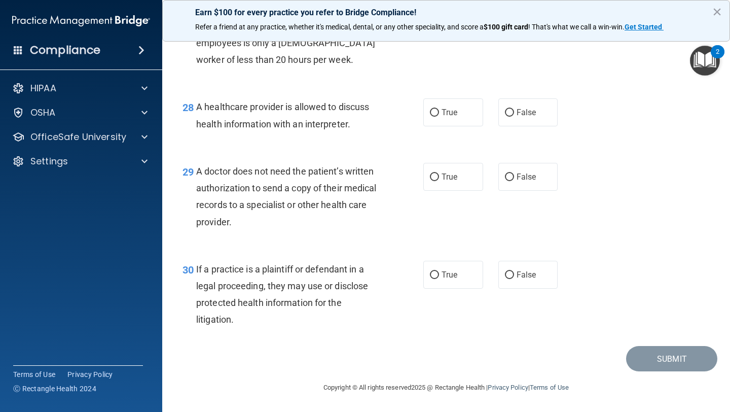
click at [314, 137] on div "28 A healthcare provider is allowed to discuss health information with an inter…" at bounding box center [446, 118] width 543 height 64
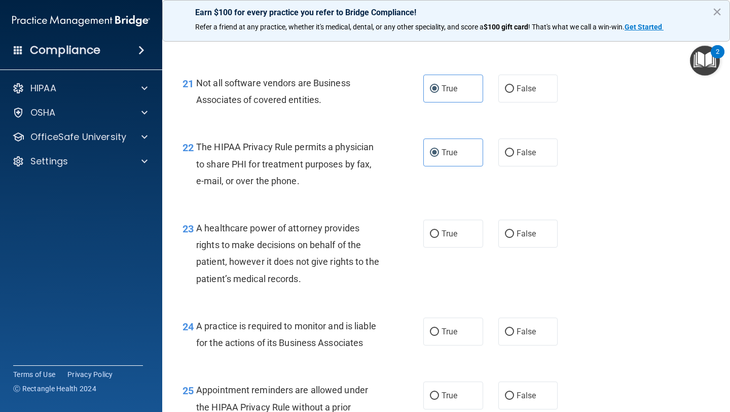
scroll to position [1978, 0]
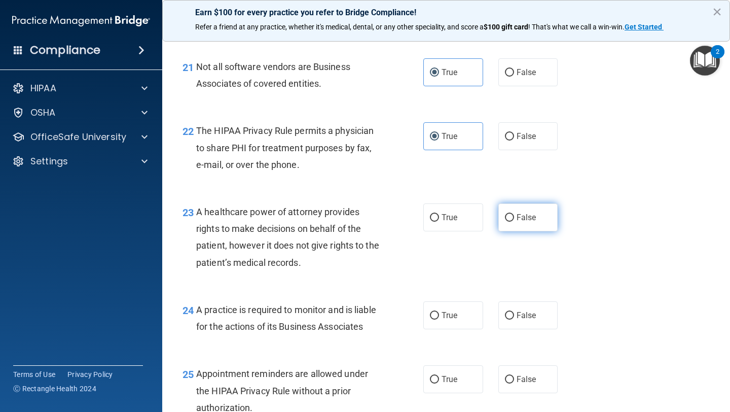
click at [526, 215] on span "False" at bounding box center [527, 217] width 20 height 10
click at [514, 215] on input "False" at bounding box center [509, 218] width 9 height 8
radio input "true"
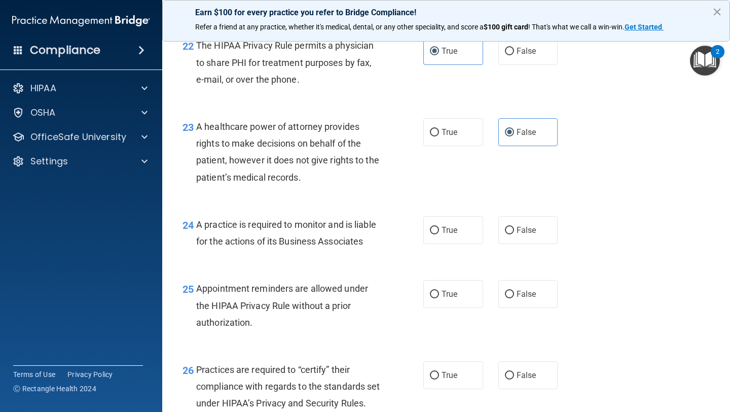
scroll to position [2087, 0]
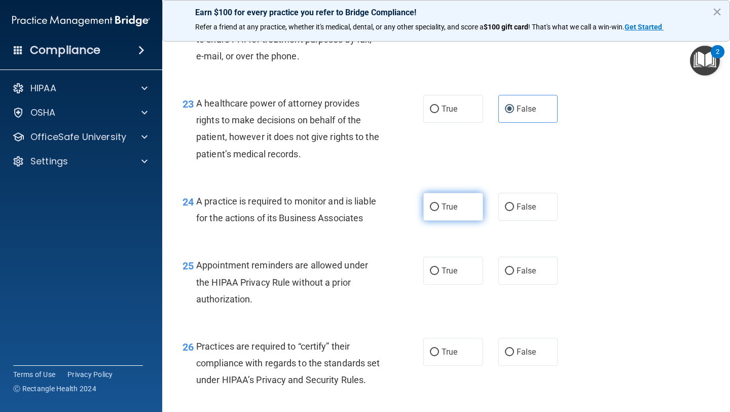
click at [461, 208] on label "True" at bounding box center [453, 207] width 60 height 28
click at [439, 208] on input "True" at bounding box center [434, 207] width 9 height 8
radio input "true"
click at [517, 216] on label "False" at bounding box center [529, 207] width 60 height 28
click at [514, 211] on input "False" at bounding box center [509, 207] width 9 height 8
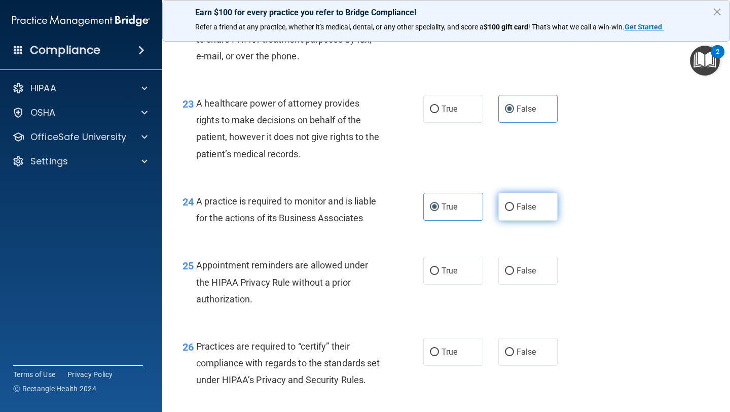
radio input "true"
radio input "false"
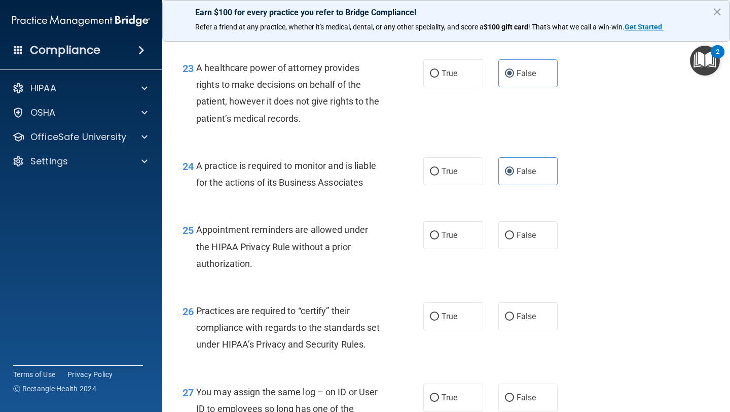
scroll to position [2123, 0]
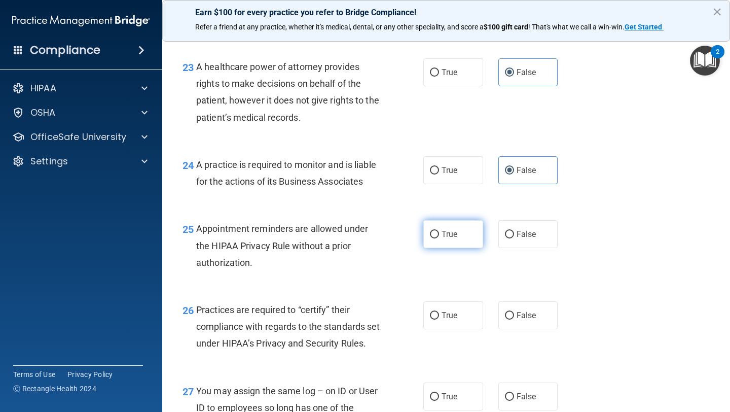
click at [454, 229] on span "True" at bounding box center [450, 234] width 16 height 10
click at [439, 231] on input "True" at bounding box center [434, 235] width 9 height 8
radio input "true"
click at [515, 317] on label "False" at bounding box center [529, 315] width 60 height 28
click at [514, 317] on input "False" at bounding box center [509, 316] width 9 height 8
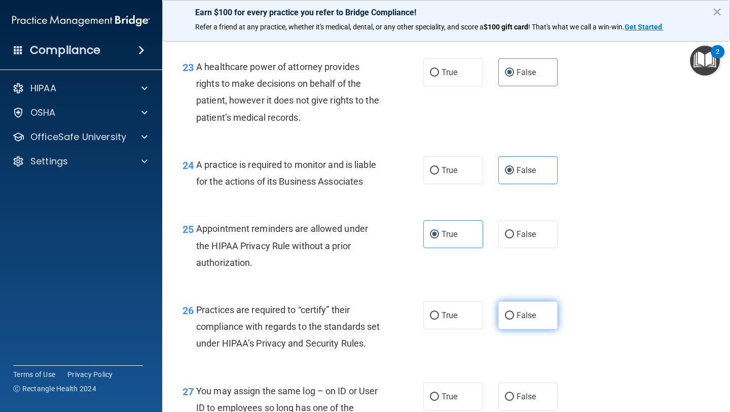
radio input "true"
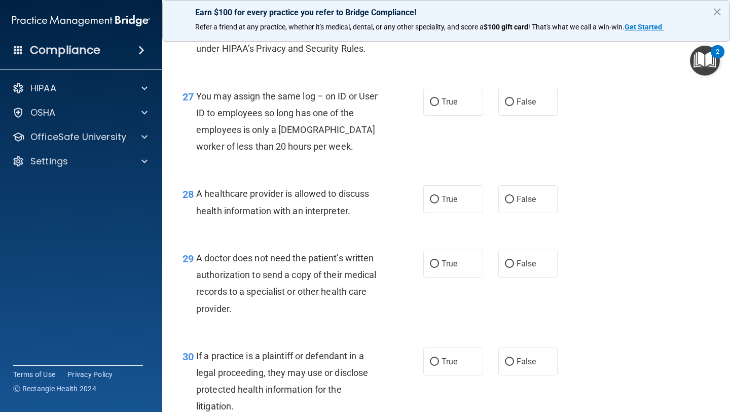
scroll to position [2422, 0]
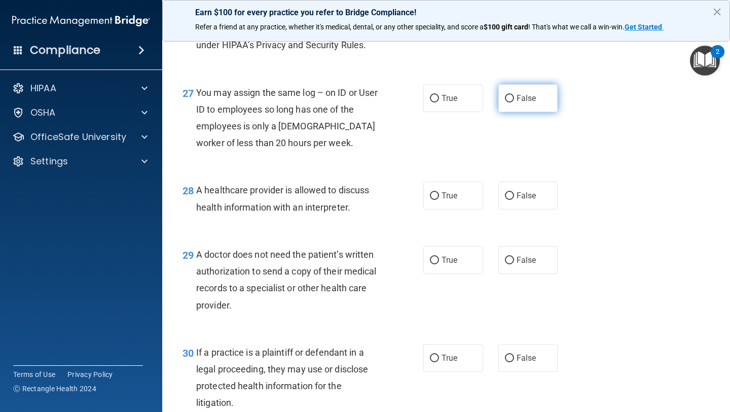
click at [507, 102] on input "False" at bounding box center [509, 99] width 9 height 8
radio input "true"
click at [457, 209] on label "True" at bounding box center [453, 196] width 60 height 28
click at [439, 200] on input "True" at bounding box center [434, 196] width 9 height 8
radio input "true"
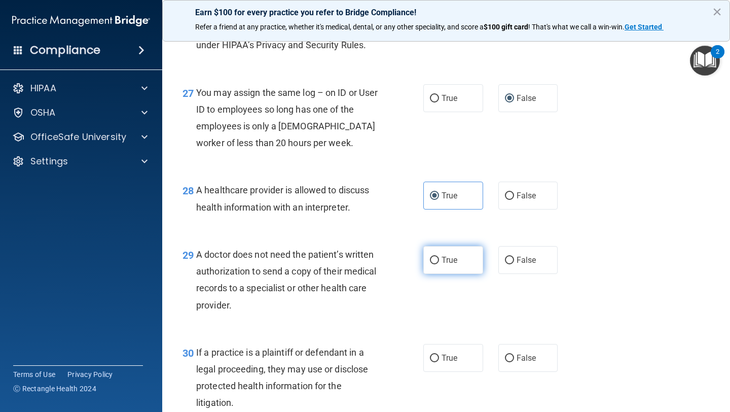
click at [451, 268] on label "True" at bounding box center [453, 260] width 60 height 28
click at [439, 264] on input "True" at bounding box center [434, 261] width 9 height 8
radio input "true"
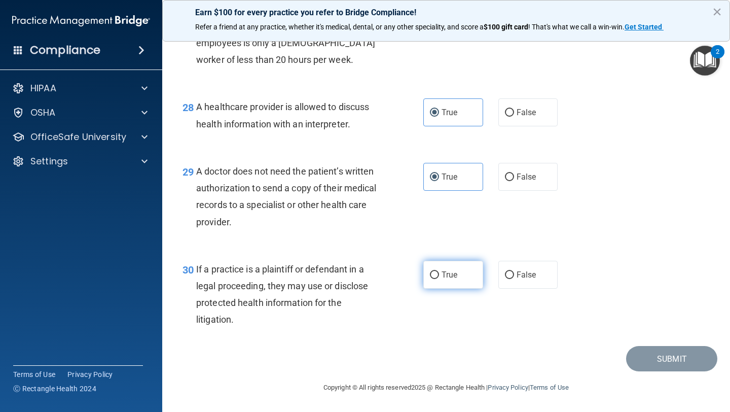
click at [447, 281] on label "True" at bounding box center [453, 275] width 60 height 28
click at [439, 279] on input "True" at bounding box center [434, 275] width 9 height 8
radio input "true"
click at [529, 61] on img "Open Resource Center, 2 new notifications" at bounding box center [705, 61] width 30 height 30
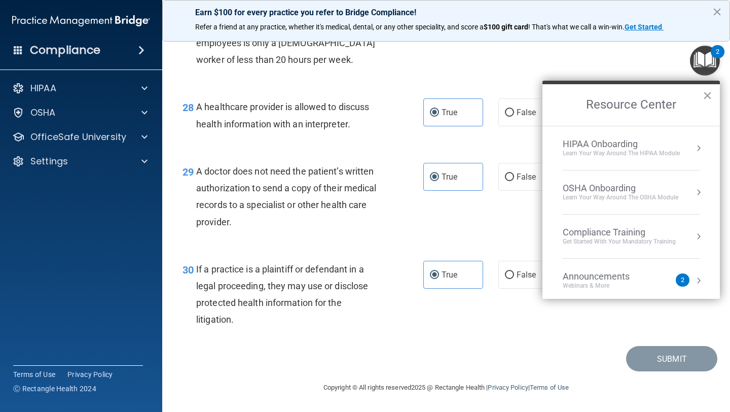
click at [529, 282] on button "Resource Center" at bounding box center [699, 280] width 10 height 10
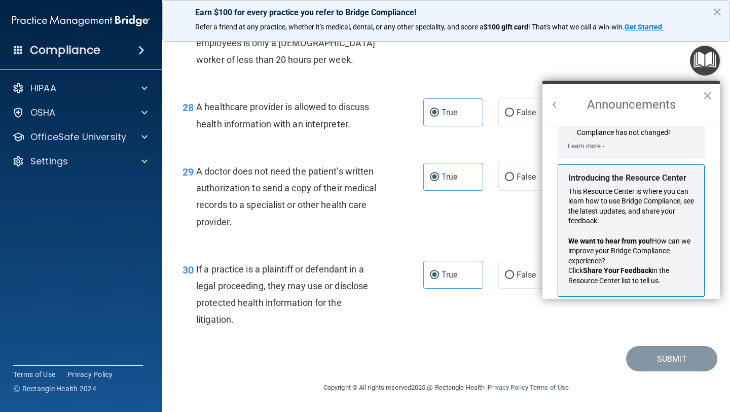
scroll to position [157, 0]
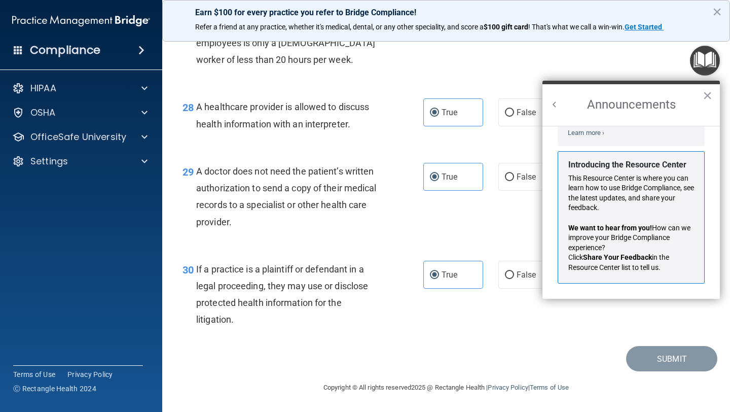
click at [529, 322] on div "30 If a practice is a plaintiff or defendant in a legal proceeding, they may us…" at bounding box center [446, 297] width 543 height 98
click at [529, 84] on div "Announcements ×" at bounding box center [631, 103] width 177 height 45
click at [529, 94] on button "×" at bounding box center [708, 95] width 10 height 16
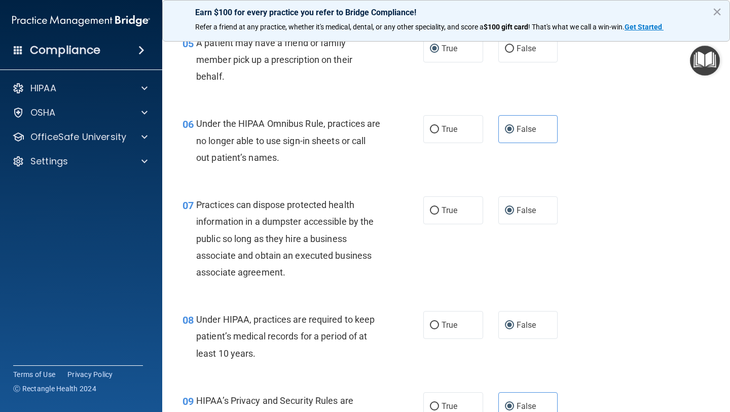
scroll to position [0, 0]
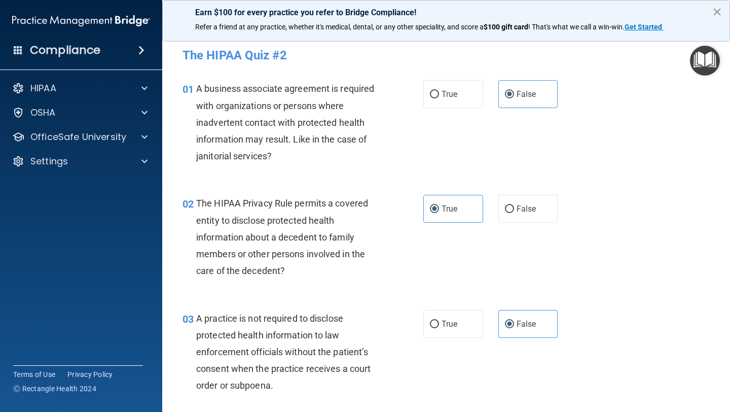
click at [529, 16] on button "×" at bounding box center [718, 12] width 10 height 16
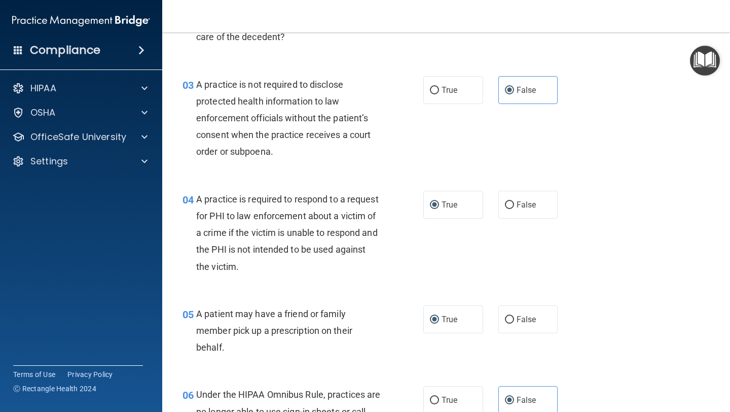
scroll to position [229, 0]
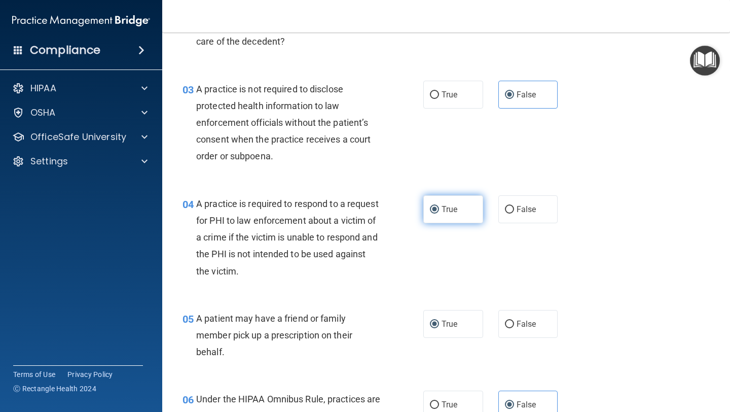
click at [467, 210] on label "True" at bounding box center [453, 209] width 60 height 28
click at [439, 210] on input "True" at bounding box center [434, 210] width 9 height 8
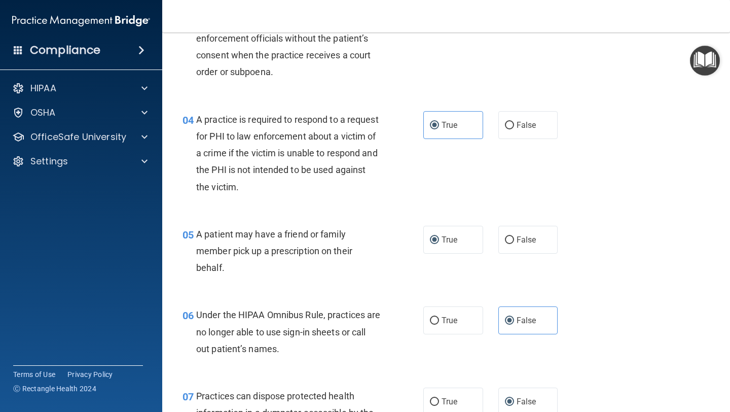
scroll to position [400, 0]
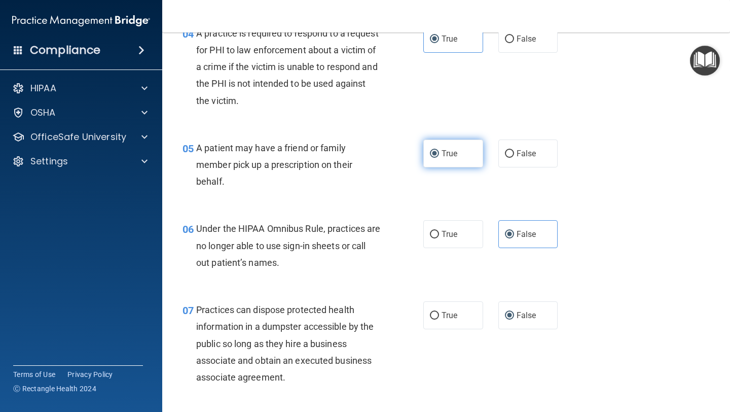
click at [471, 149] on label "True" at bounding box center [453, 153] width 60 height 28
click at [439, 150] on input "True" at bounding box center [434, 154] width 9 height 8
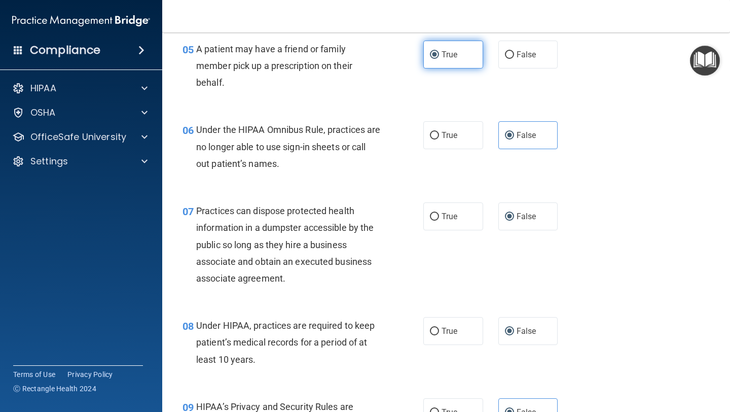
scroll to position [522, 0]
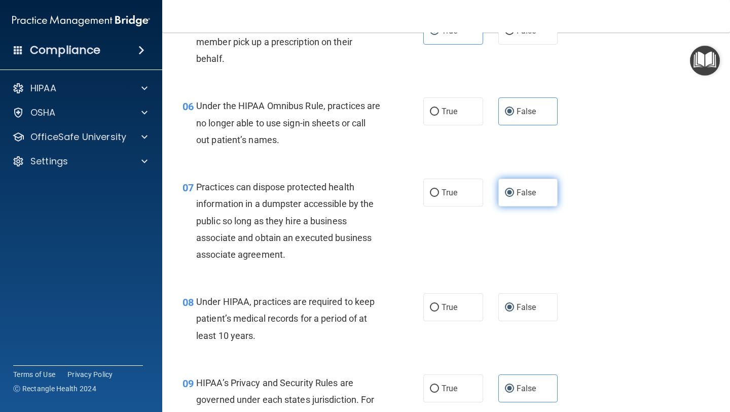
click at [516, 201] on label "False" at bounding box center [529, 193] width 60 height 28
click at [514, 197] on input "False" at bounding box center [509, 193] width 9 height 8
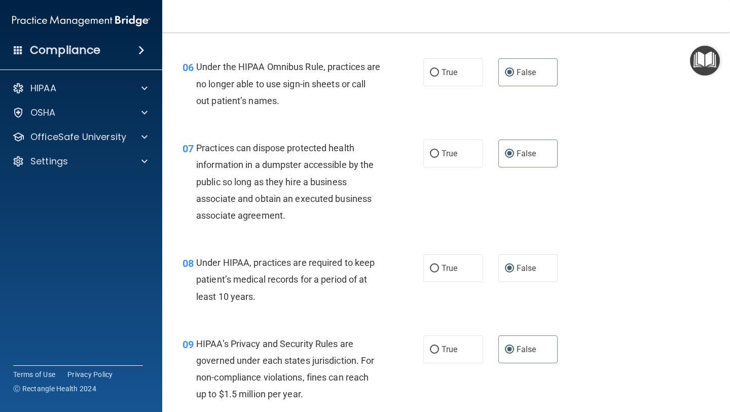
scroll to position [600, 0]
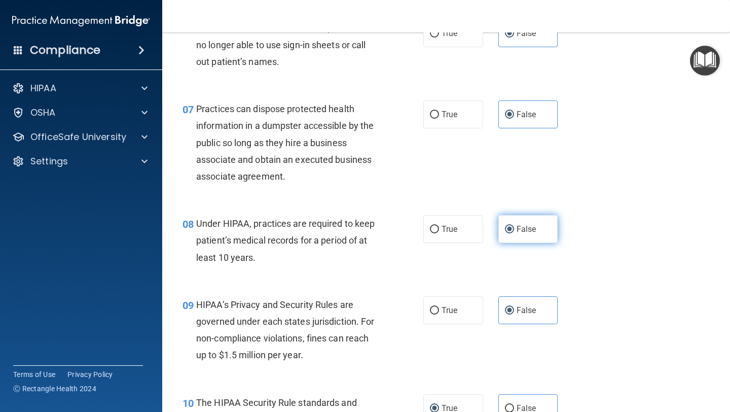
click at [529, 242] on label "False" at bounding box center [529, 229] width 60 height 28
click at [514, 233] on input "False" at bounding box center [509, 230] width 9 height 8
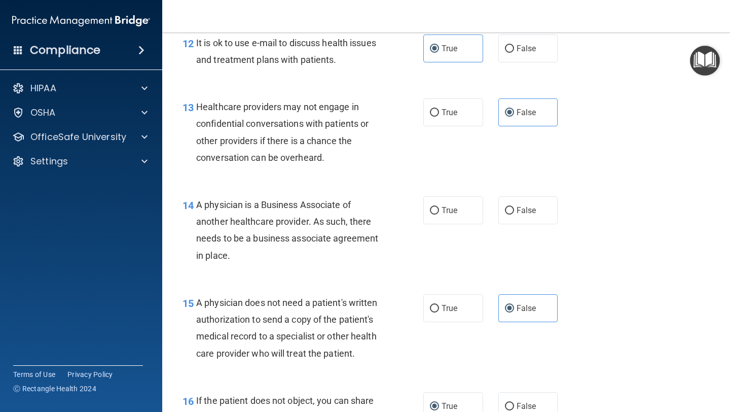
scroll to position [1216, 0]
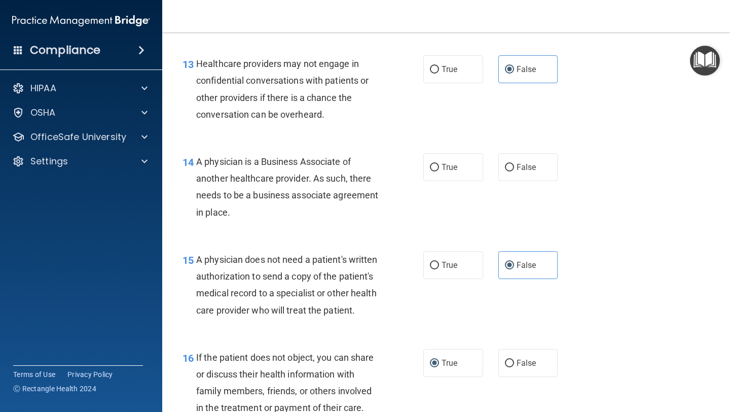
drag, startPoint x: 196, startPoint y: 161, endPoint x: 278, endPoint y: 214, distance: 97.2
click at [278, 214] on div "A physician is a Business Associate of another healthcare provider. As such, th…" at bounding box center [292, 186] width 192 height 67
copy span "A physician is a Business Associate of another healthcare provider. As such, th…"
click at [529, 174] on label "False" at bounding box center [529, 167] width 60 height 28
click at [514, 171] on input "False" at bounding box center [509, 168] width 9 height 8
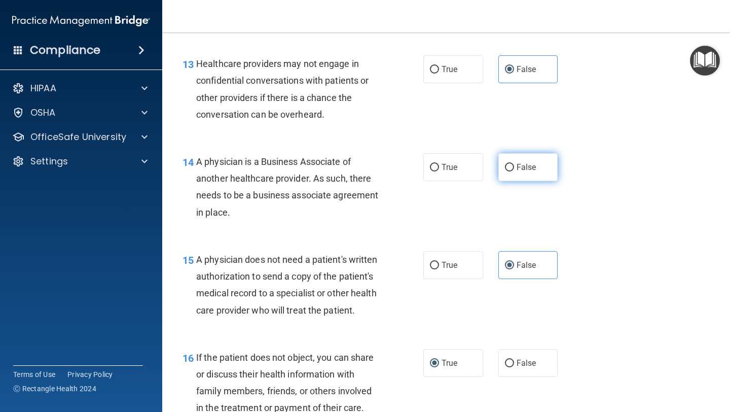
radio input "true"
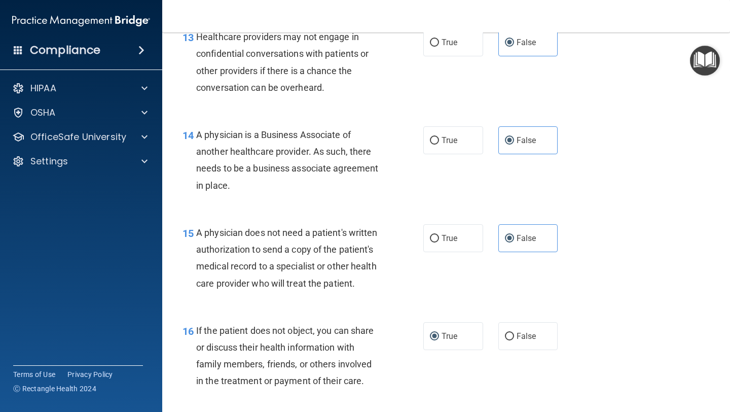
scroll to position [1244, 0]
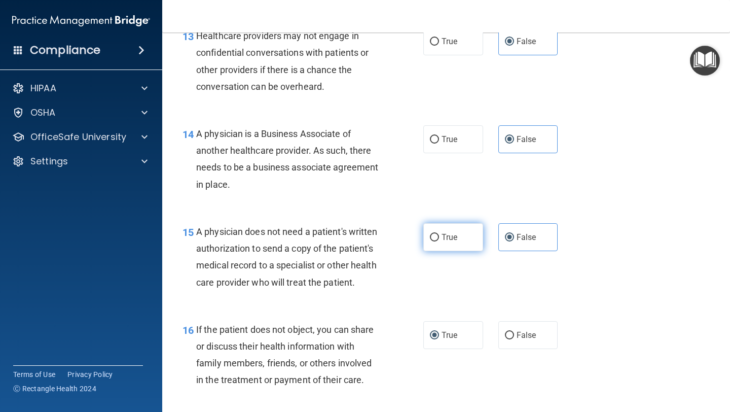
click at [465, 238] on label "True" at bounding box center [453, 237] width 60 height 28
click at [439, 238] on input "True" at bounding box center [434, 238] width 9 height 8
radio input "true"
click at [518, 238] on span "False" at bounding box center [527, 237] width 20 height 10
click at [514, 238] on input "False" at bounding box center [509, 238] width 9 height 8
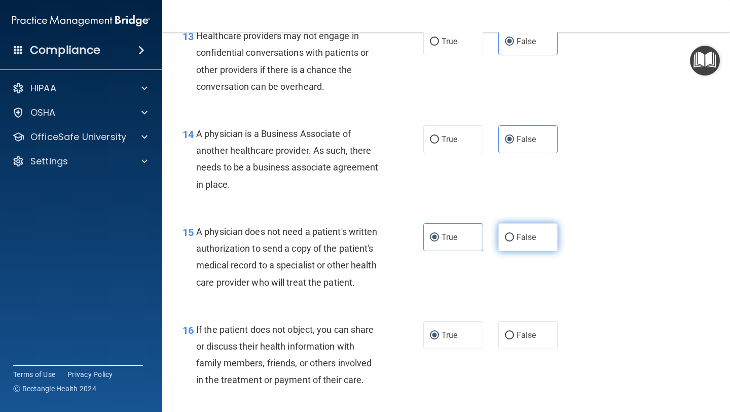
radio input "true"
radio input "false"
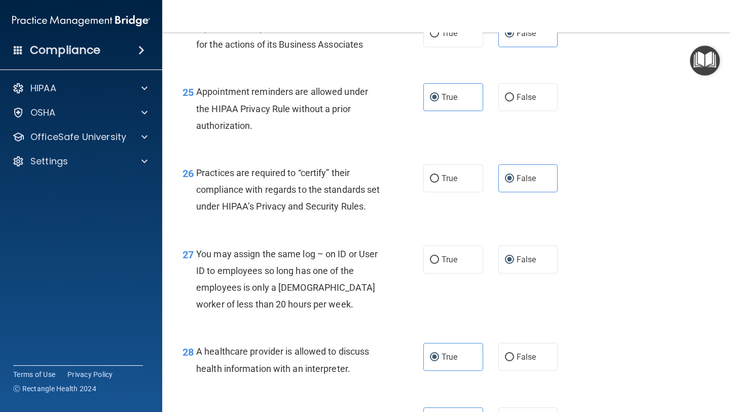
scroll to position [2522, 0]
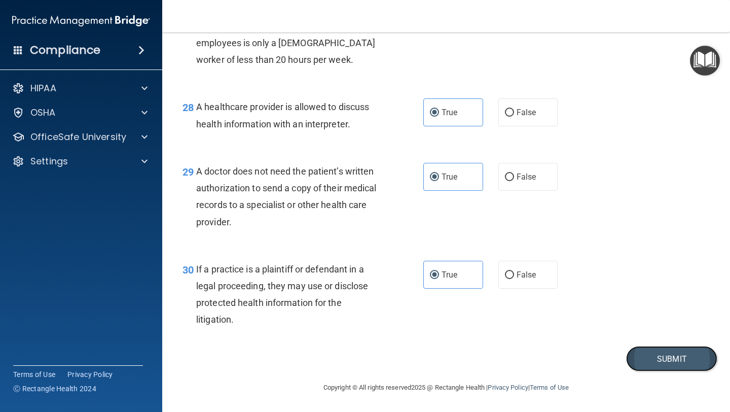
click at [529, 322] on button "Submit" at bounding box center [671, 359] width 91 height 26
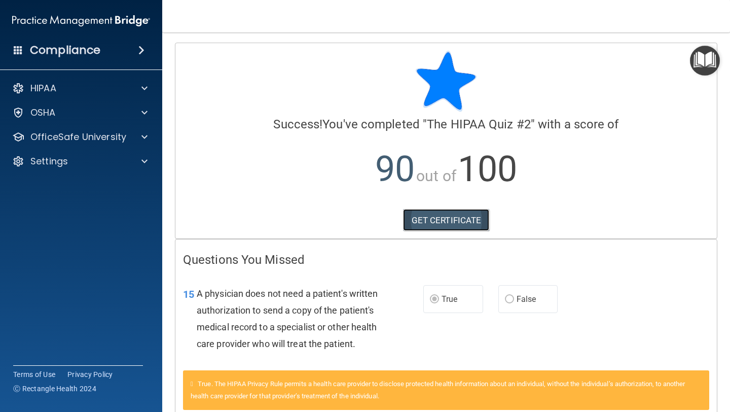
click at [454, 222] on link "GET CERTIFICATE" at bounding box center [446, 220] width 87 height 22
click at [63, 91] on div "HIPAA" at bounding box center [68, 88] width 126 height 12
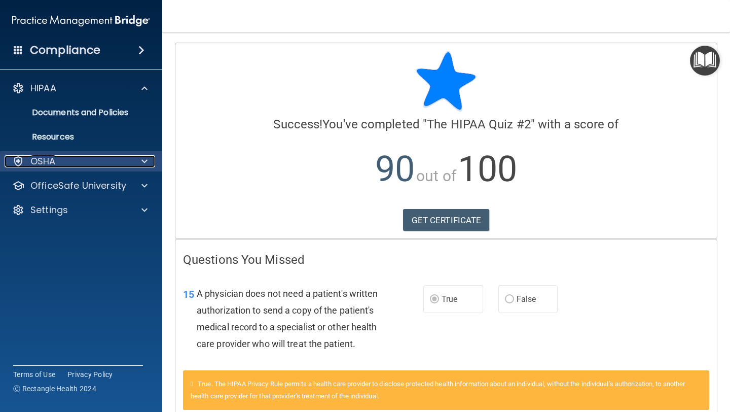
click at [71, 161] on div "OSHA" at bounding box center [68, 161] width 126 height 12
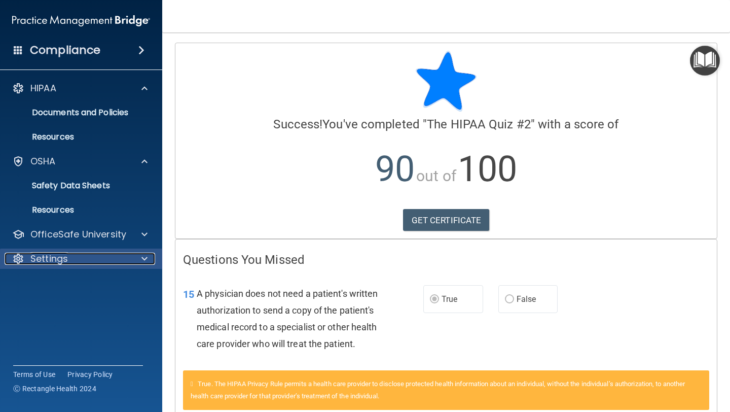
click at [113, 256] on div "Settings" at bounding box center [68, 259] width 126 height 12
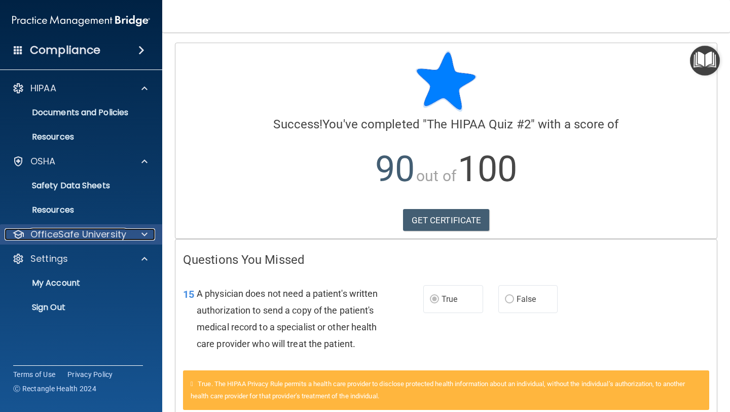
click at [113, 235] on p "OfficeSafe University" at bounding box center [78, 234] width 96 height 12
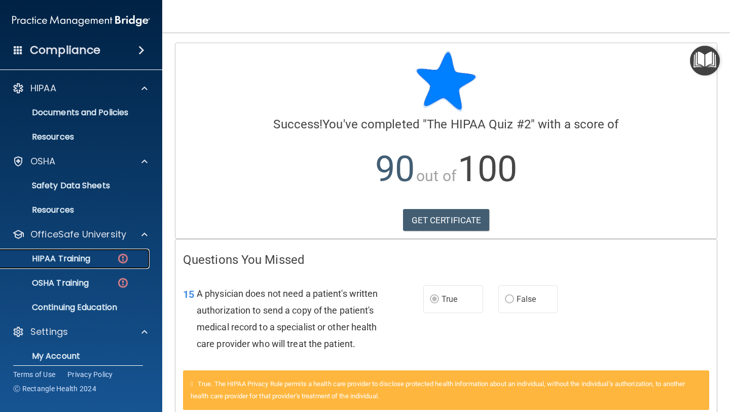
click at [97, 259] on div "HIPAA Training" at bounding box center [76, 259] width 138 height 10
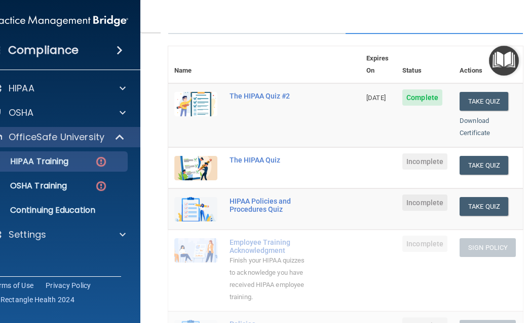
scroll to position [99, 0]
